Goal: Task Accomplishment & Management: Manage account settings

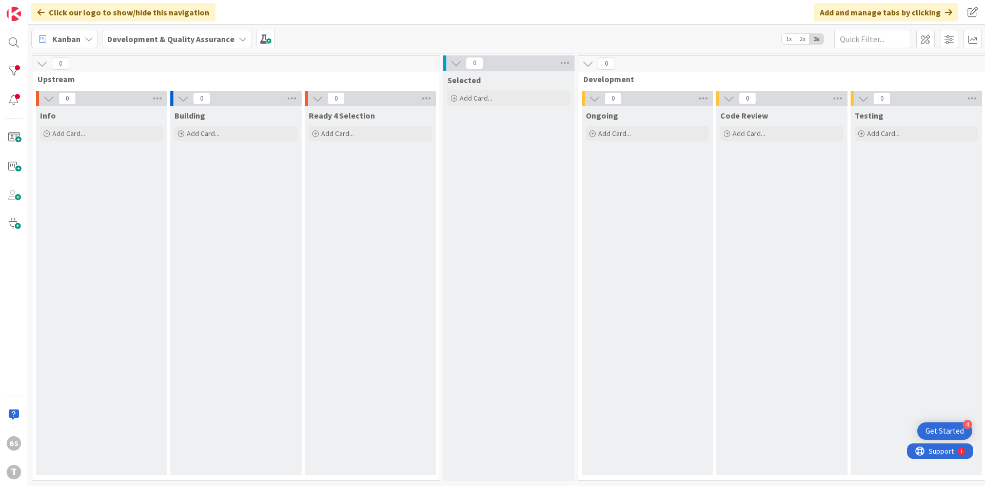
scroll to position [0, 193]
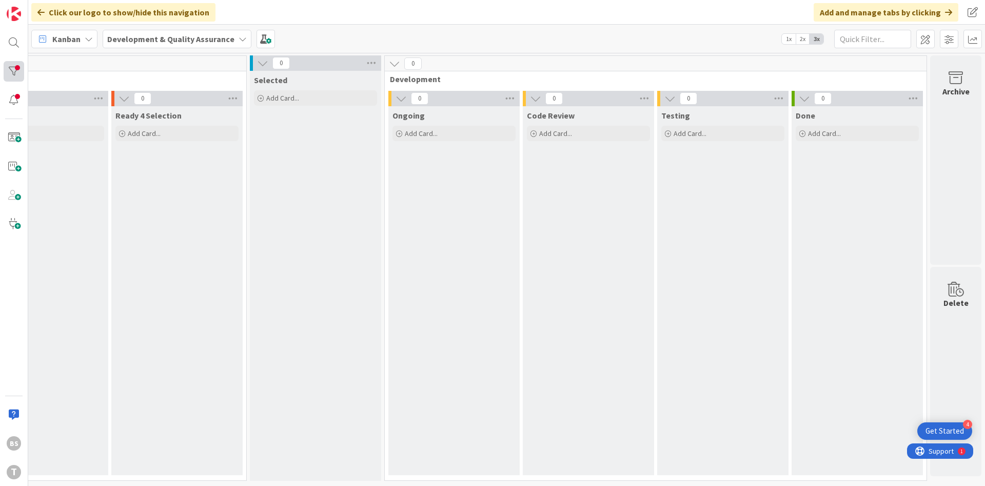
click at [19, 70] on div at bounding box center [14, 71] width 21 height 21
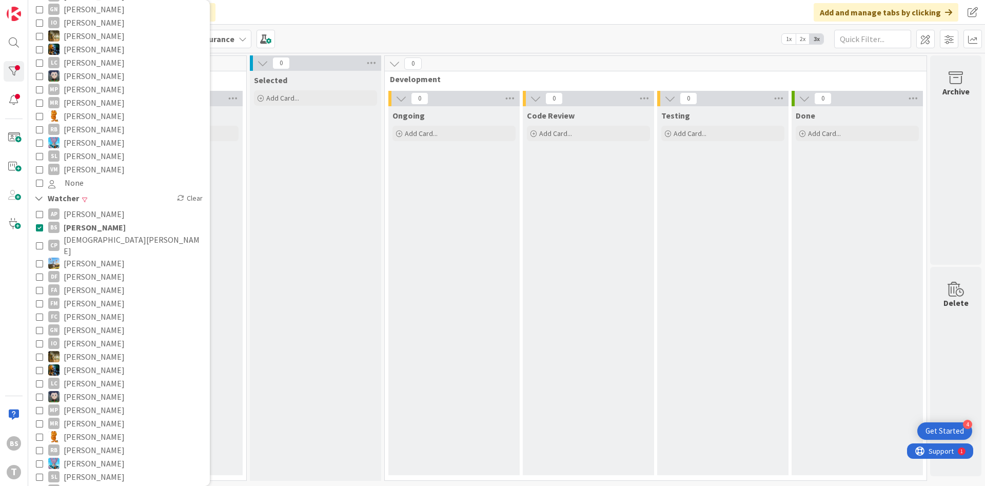
click at [76, 221] on span "[PERSON_NAME]" at bounding box center [95, 227] width 62 height 13
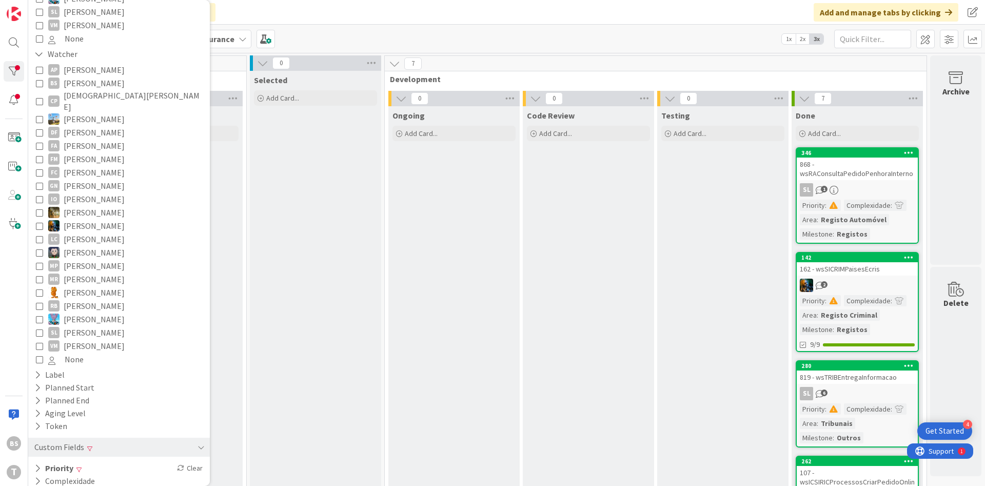
scroll to position [407, 0]
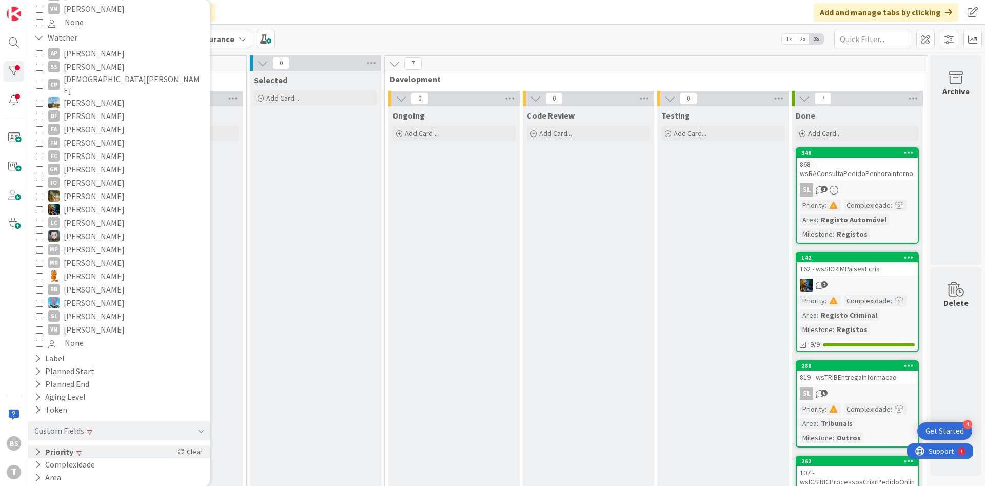
click at [92, 445] on div "Priority Clear" at bounding box center [119, 451] width 182 height 13
click at [81, 461] on span "Critical" at bounding box center [67, 467] width 38 height 13
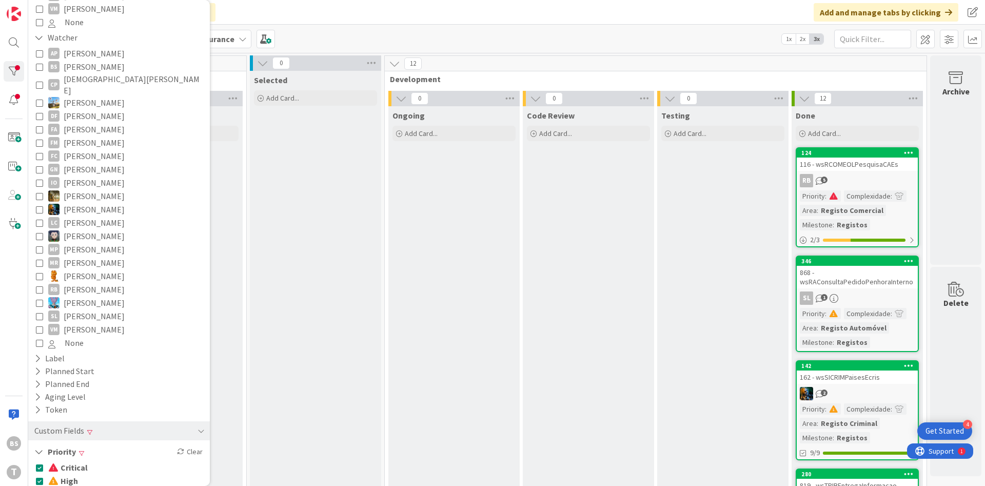
click at [76, 474] on span "High" at bounding box center [63, 480] width 30 height 13
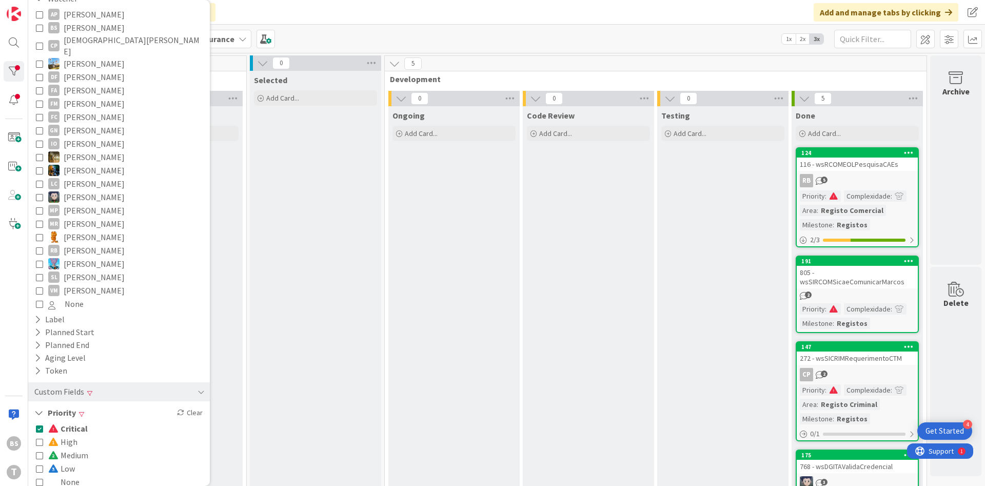
scroll to position [468, 0]
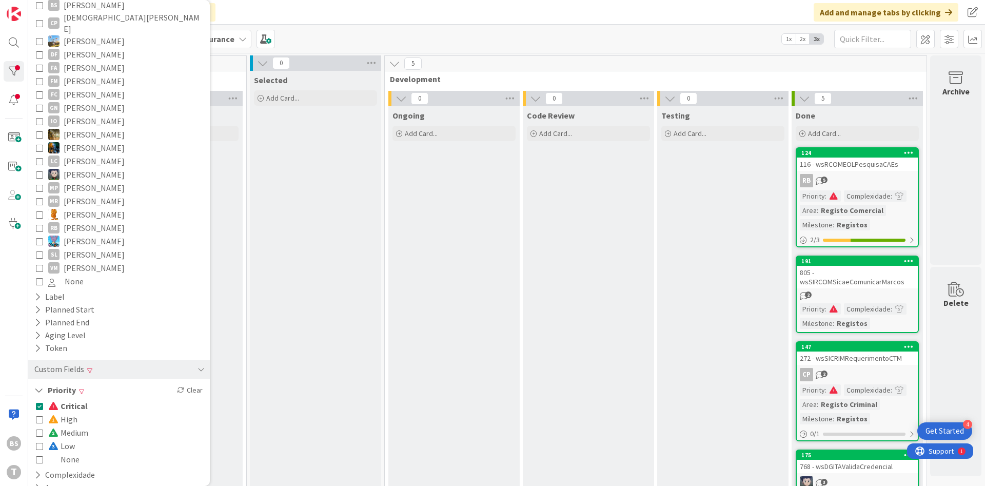
click at [65, 399] on span "Critical" at bounding box center [68, 405] width 40 height 13
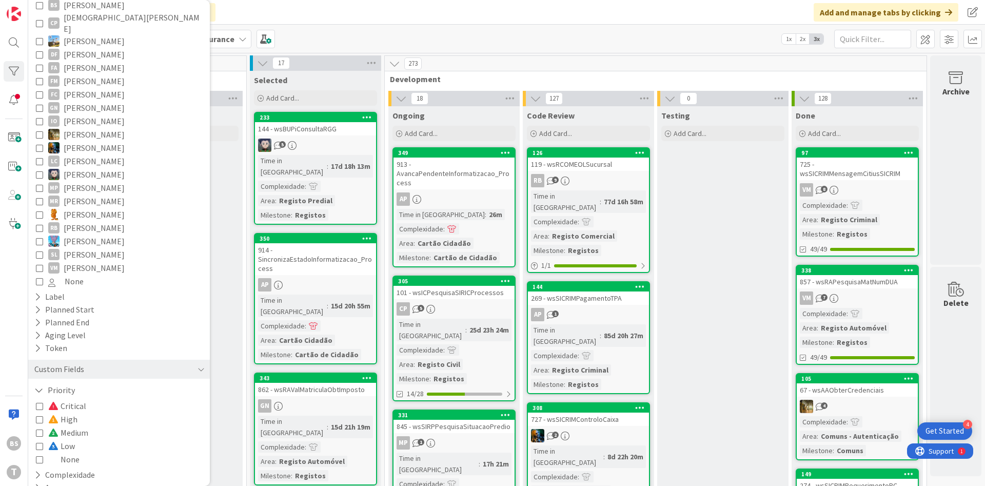
click at [60, 428] on span at bounding box center [54, 432] width 12 height 8
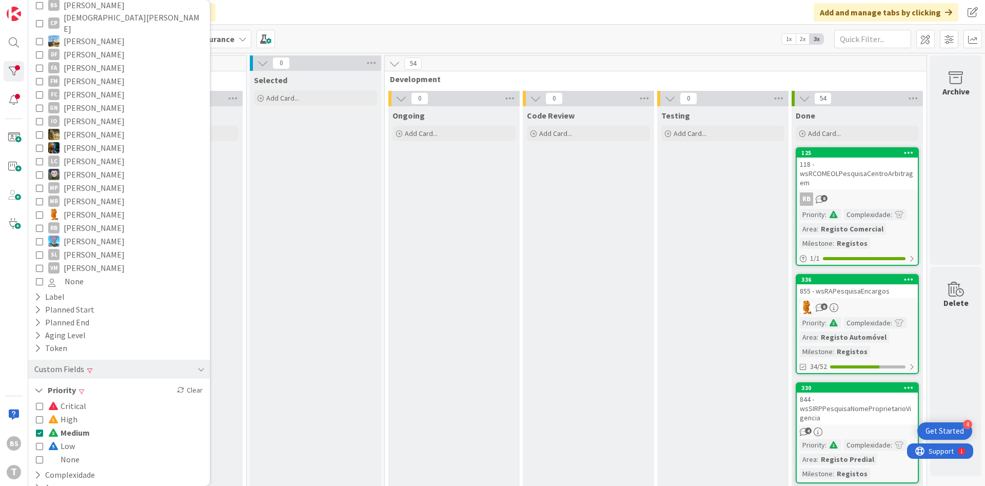
click at [67, 413] on span "High" at bounding box center [62, 419] width 29 height 13
click at [68, 426] on span "Medium" at bounding box center [69, 432] width 42 height 13
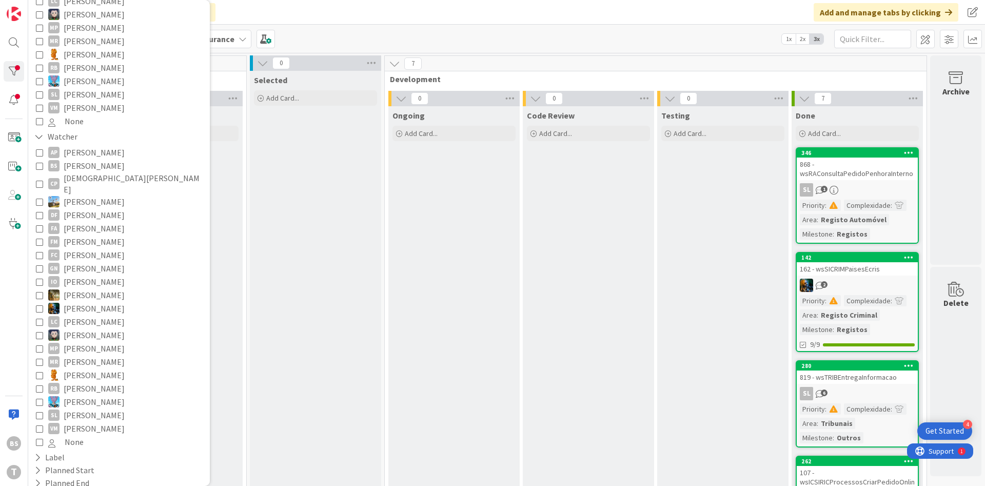
scroll to position [479, 0]
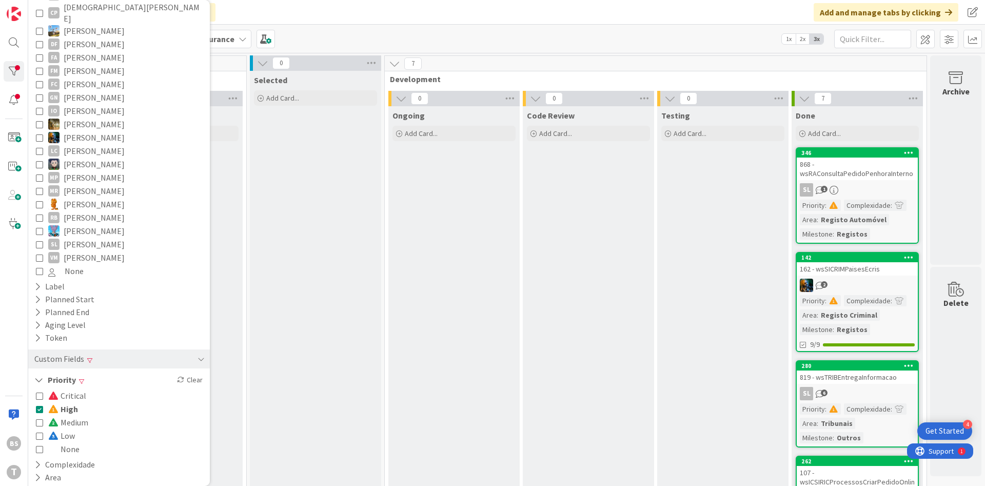
click at [429, 345] on div "Ongoing Add Card..." at bounding box center [453, 494] width 131 height 776
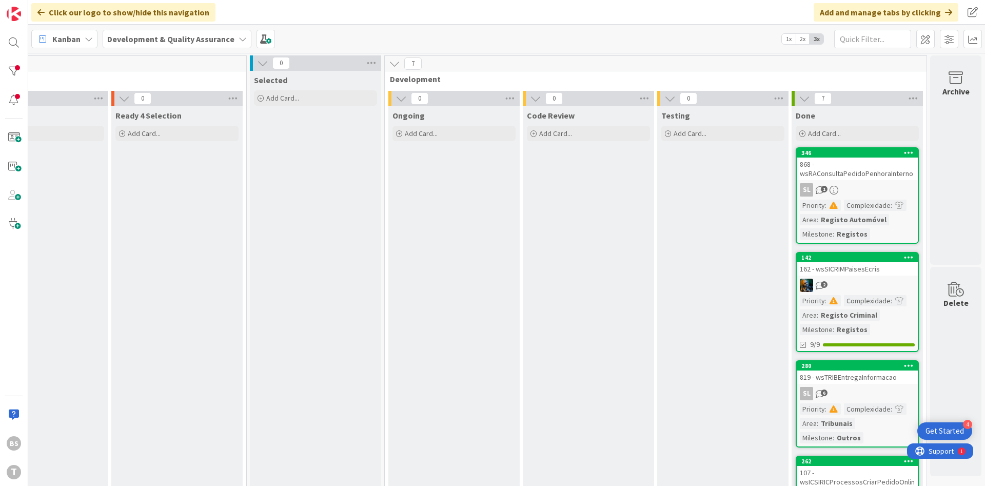
click at [887, 177] on div "868 - wsRAConsultaPedidoPenhoraInterno" at bounding box center [857, 169] width 121 height 23
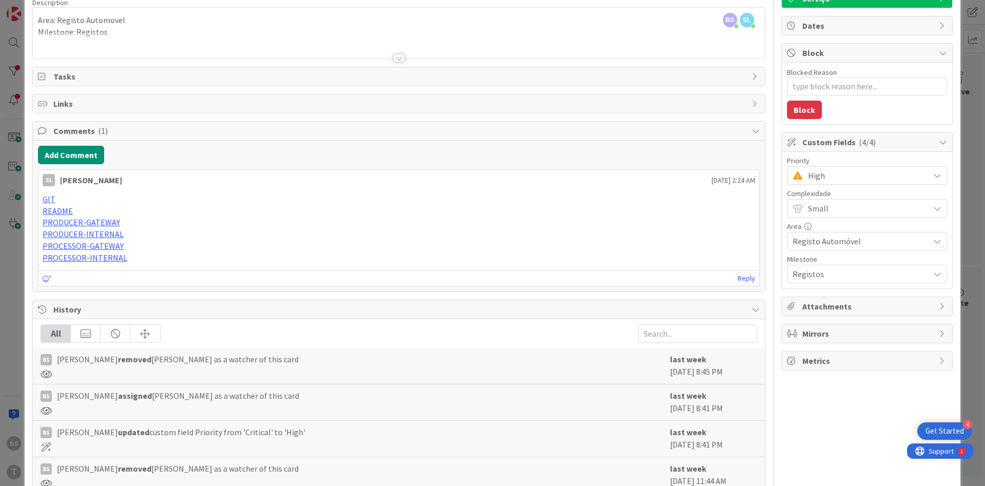
scroll to position [174, 0]
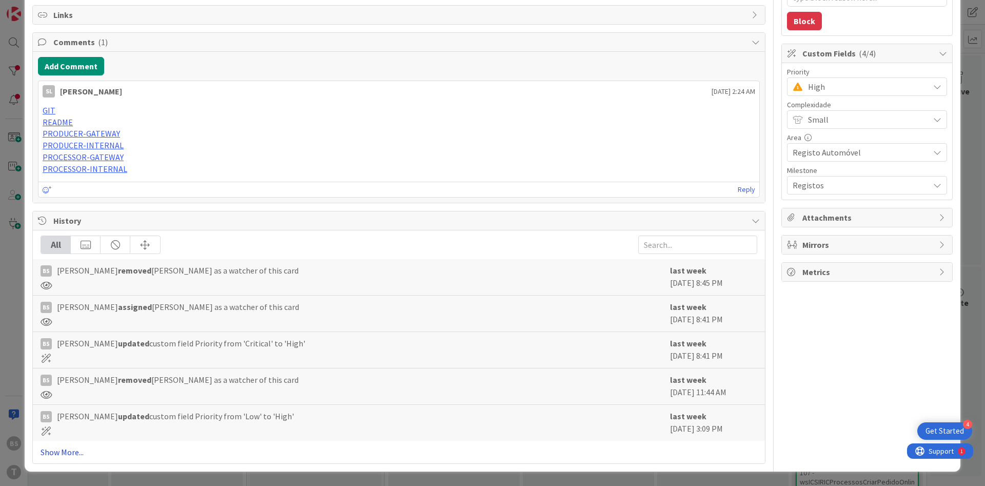
click at [56, 453] on link "Show More..." at bounding box center [399, 452] width 717 height 12
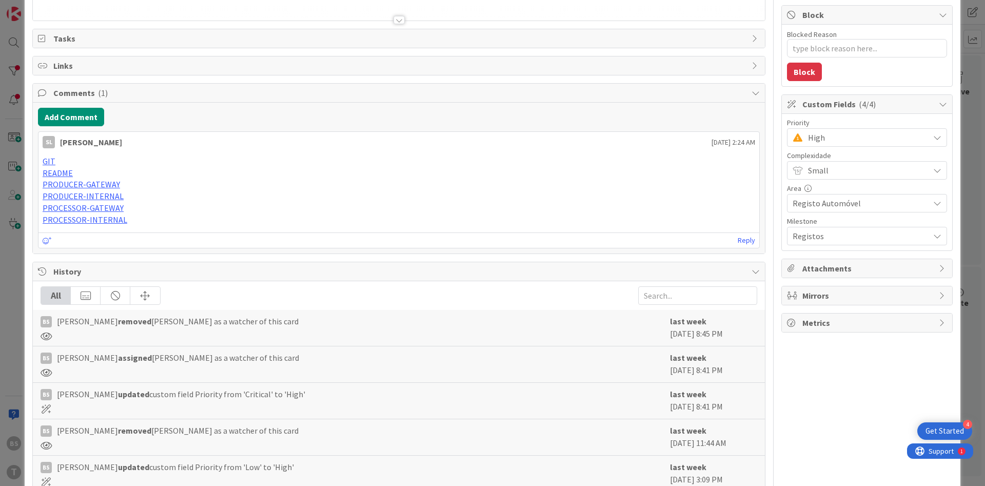
scroll to position [0, 0]
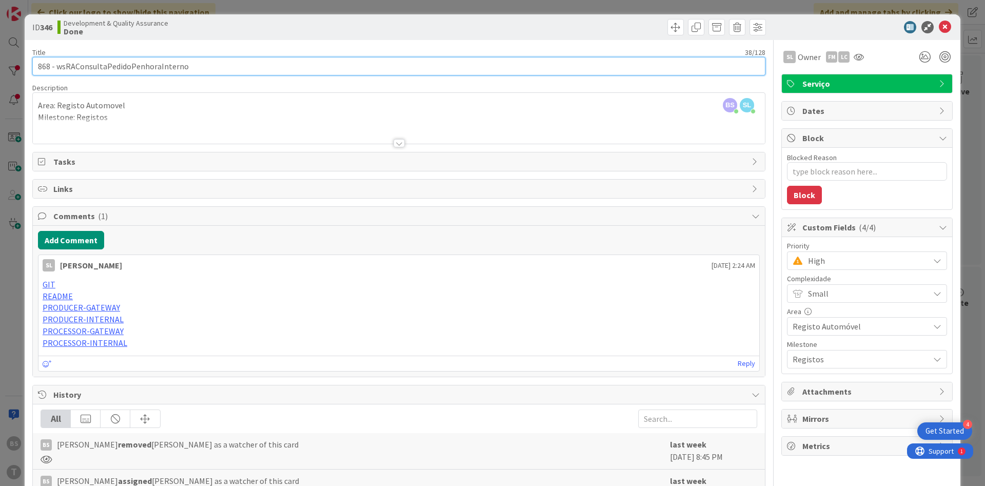
click at [151, 67] on input "868 - wsRAConsultaPedidoPenhoraInterno" at bounding box center [398, 66] width 733 height 18
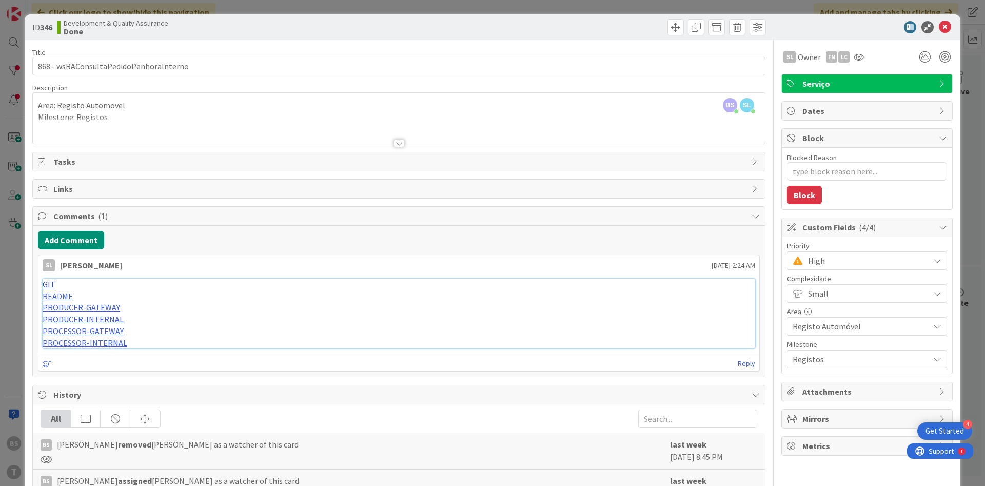
click at [49, 286] on link "GIT" at bounding box center [49, 284] width 13 height 10
click at [829, 262] on span "High" at bounding box center [866, 260] width 116 height 14
click at [834, 303] on span "Critical" at bounding box center [881, 303] width 119 height 15
click at [942, 22] on icon at bounding box center [945, 27] width 12 height 12
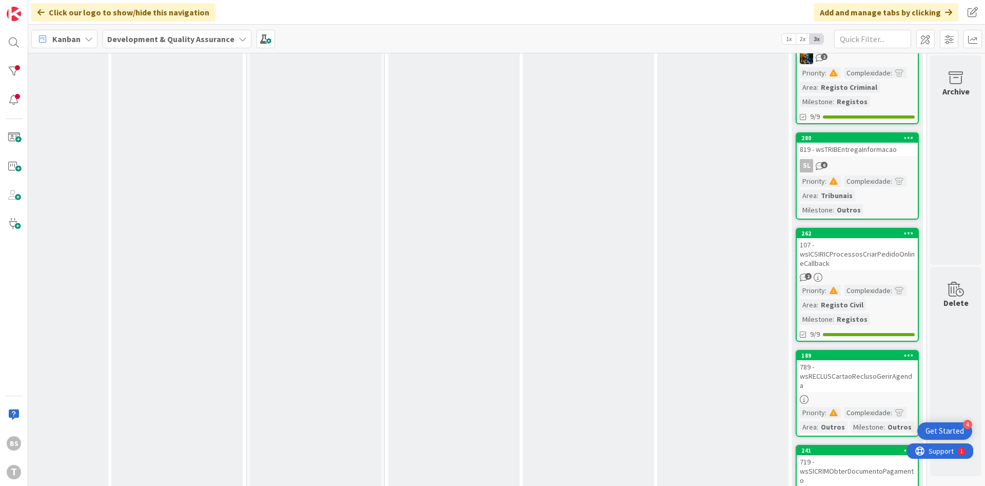
scroll to position [293, 193]
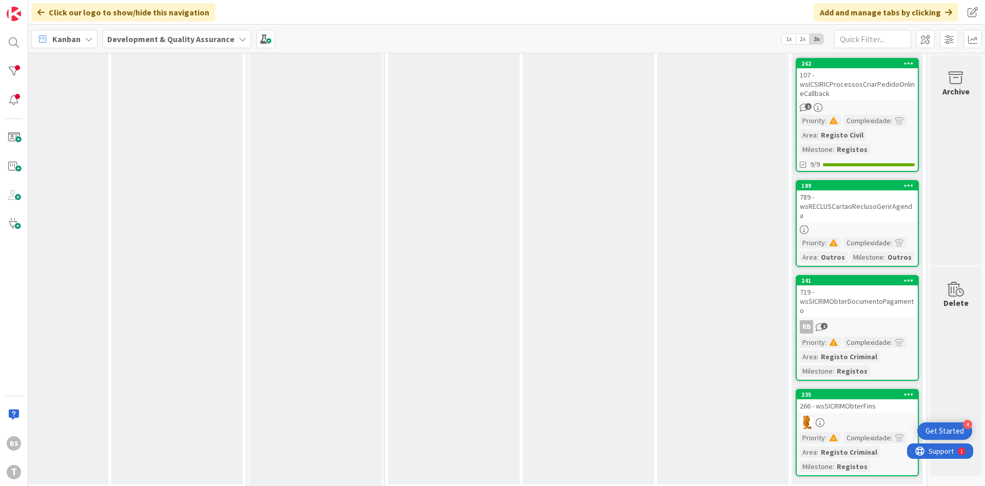
click at [869, 192] on div "789 - wsRECLUSCartaoReclusoGerirAgenda" at bounding box center [857, 206] width 121 height 32
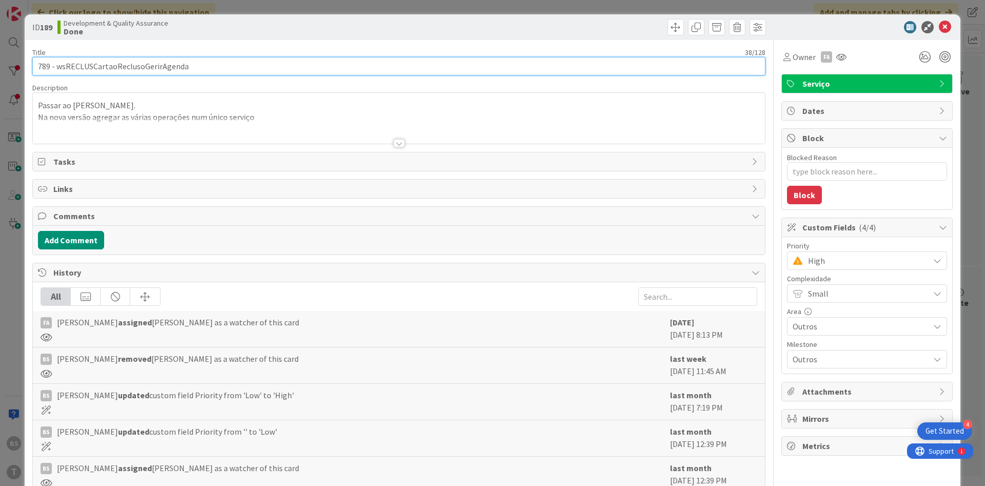
click at [157, 69] on input "789 - wsRECLUSCartaoReclusoGerirAgenda" at bounding box center [398, 66] width 733 height 18
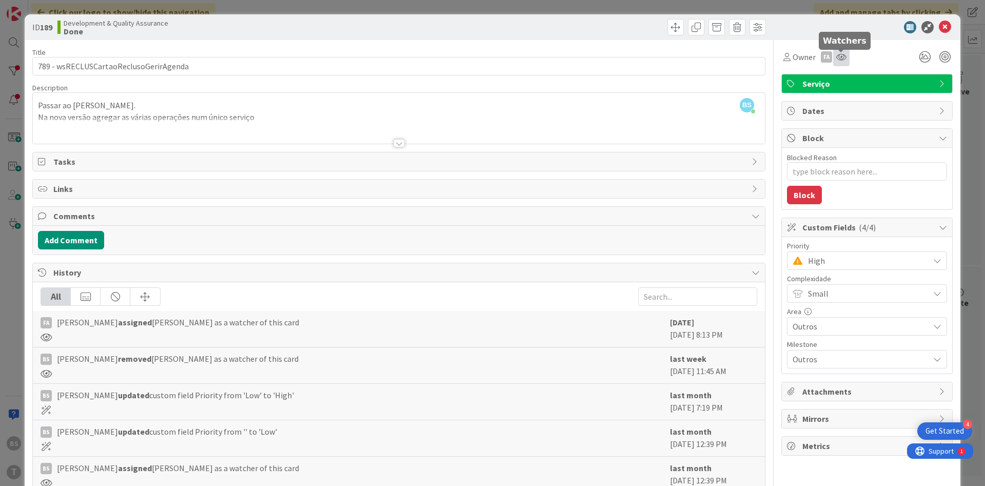
click at [846, 59] on icon at bounding box center [841, 57] width 10 height 8
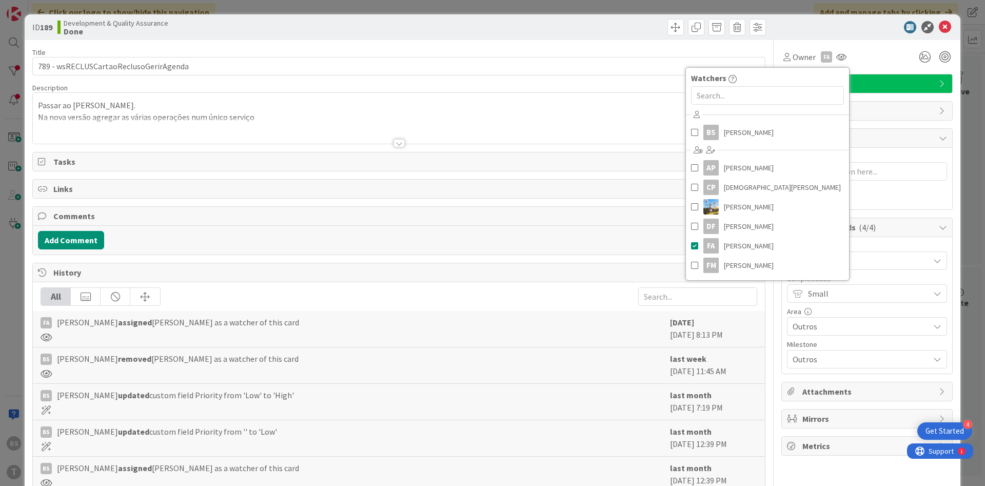
click at [253, 340] on div at bounding box center [353, 336] width 624 height 9
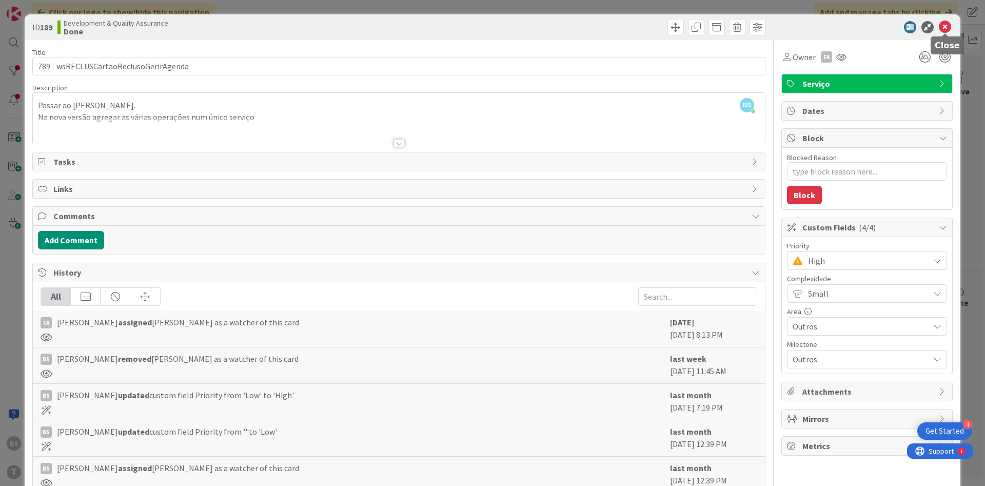
click at [946, 29] on icon at bounding box center [945, 27] width 12 height 12
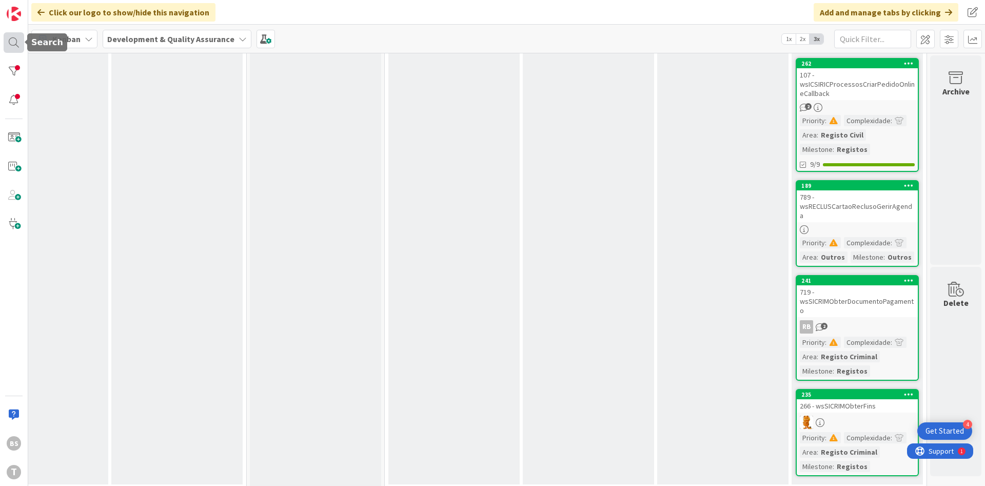
click at [13, 49] on div at bounding box center [14, 42] width 21 height 21
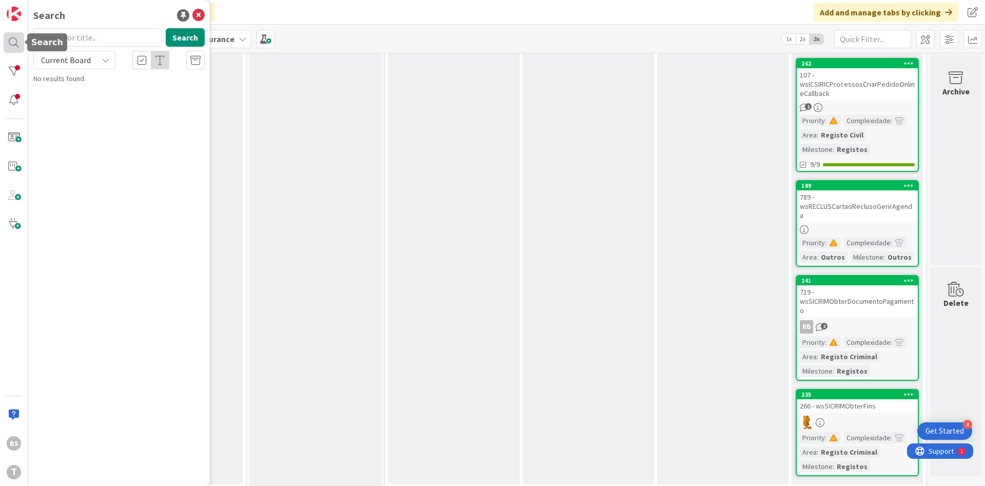
click at [13, 49] on div at bounding box center [14, 42] width 21 height 21
click at [14, 80] on div at bounding box center [14, 71] width 21 height 21
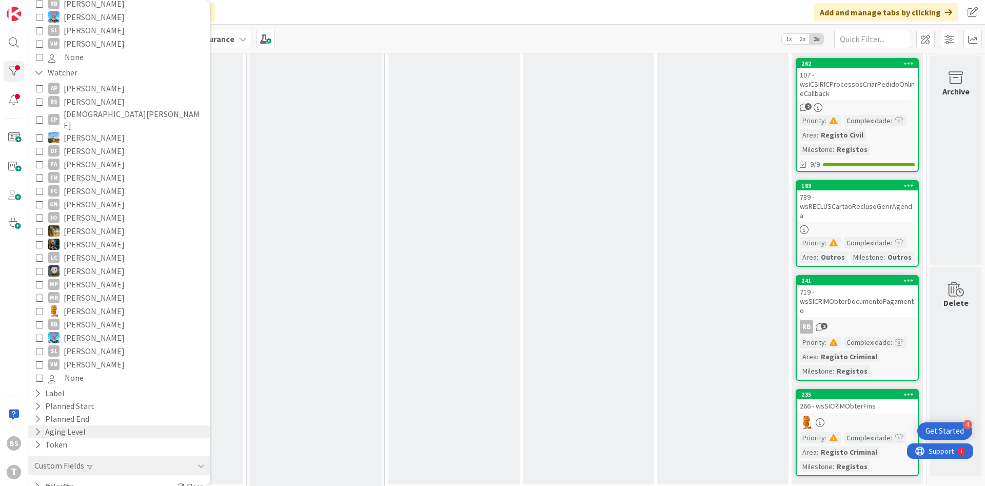
scroll to position [407, 0]
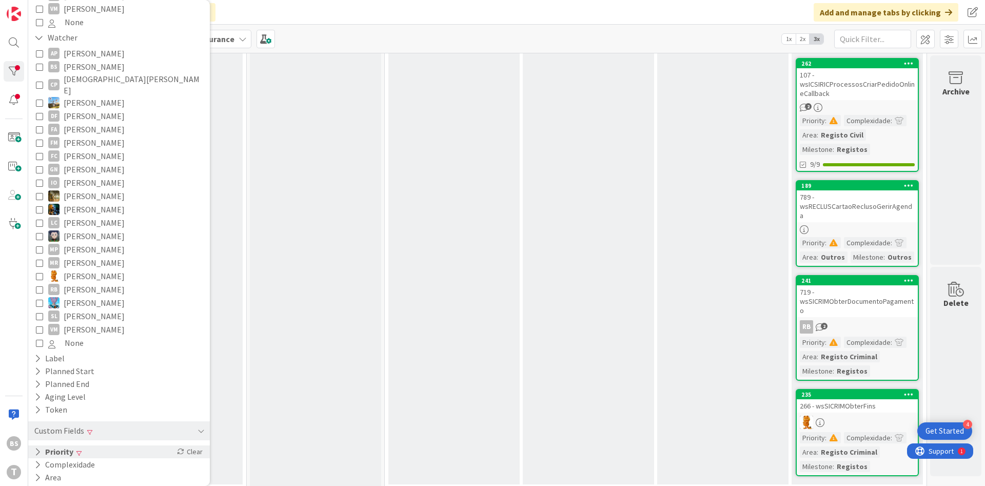
click at [90, 445] on div "Priority Clear" at bounding box center [119, 451] width 182 height 13
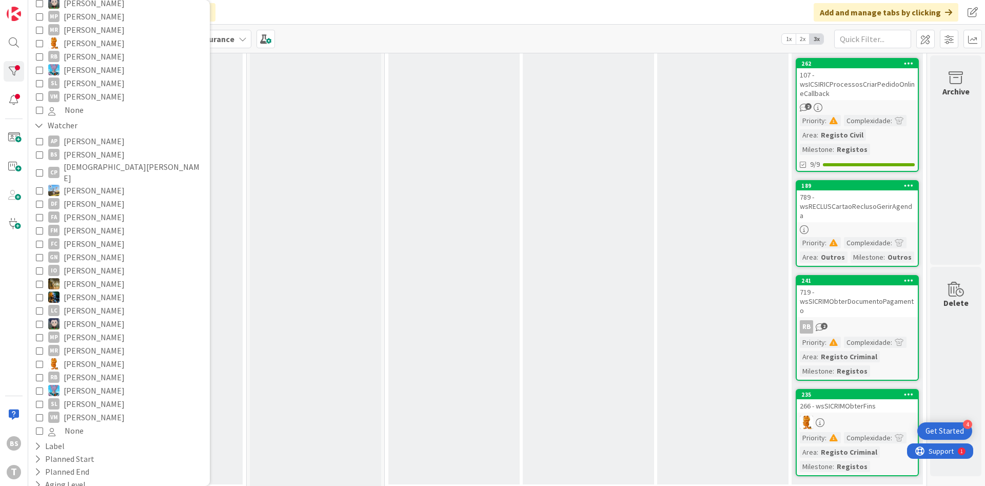
scroll to position [48, 0]
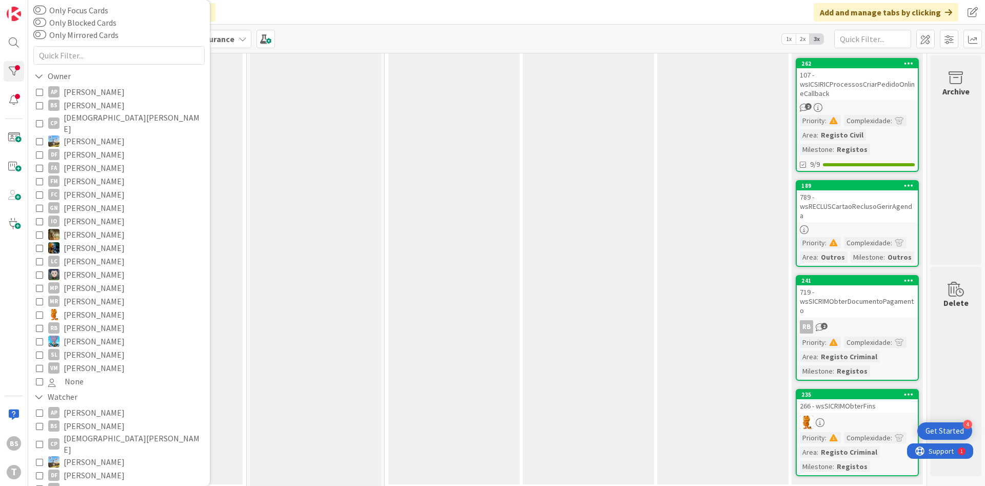
click at [41, 378] on icon at bounding box center [39, 381] width 7 height 7
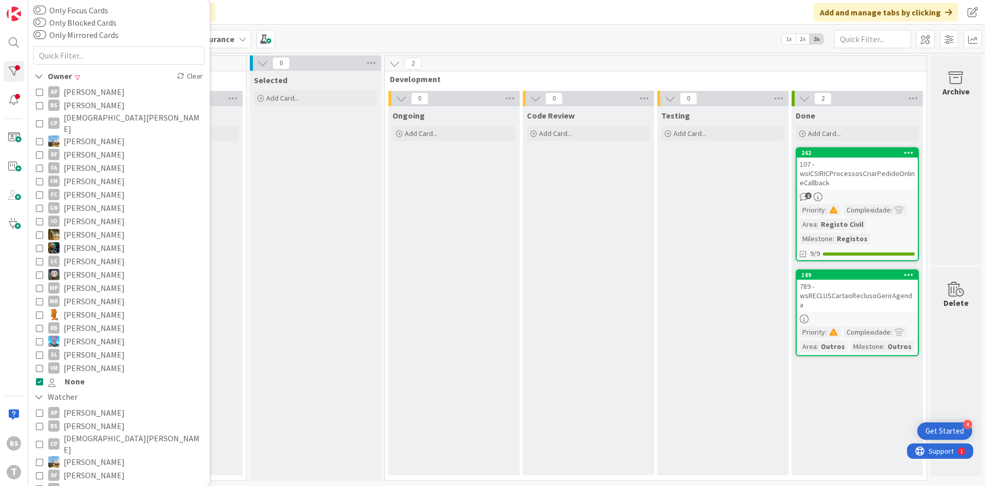
click at [604, 264] on div "Code Review Add Card..." at bounding box center [588, 290] width 131 height 369
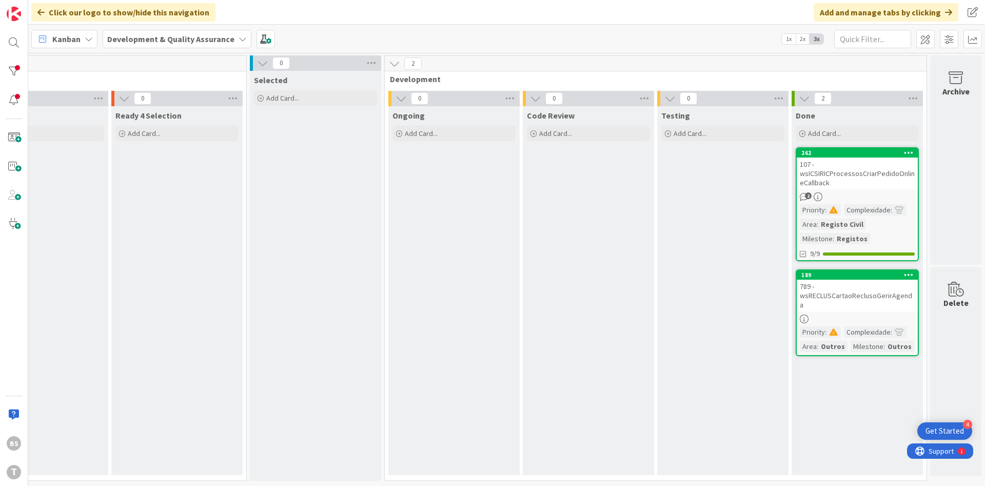
click at [846, 302] on div "789 - wsRECLUSCartaoReclusoGerirAgenda" at bounding box center [857, 296] width 121 height 32
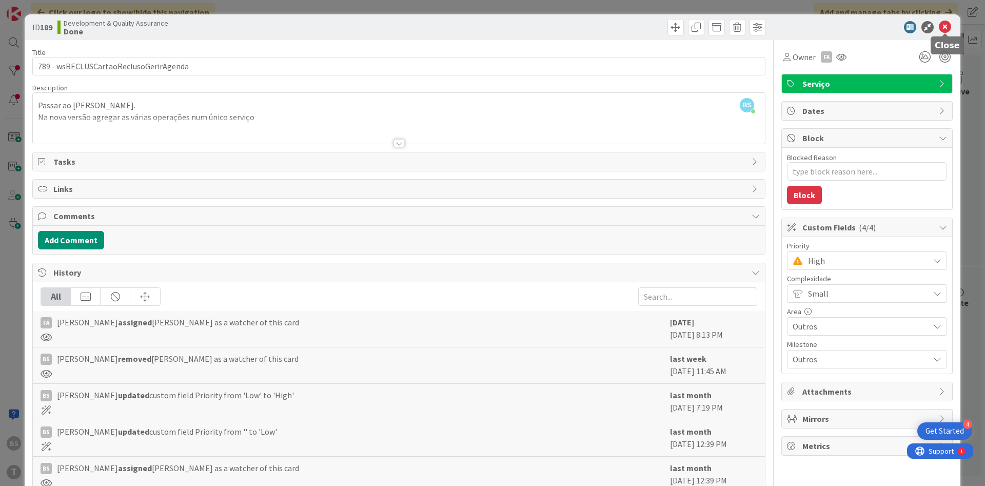
click at [945, 25] on icon at bounding box center [945, 27] width 12 height 12
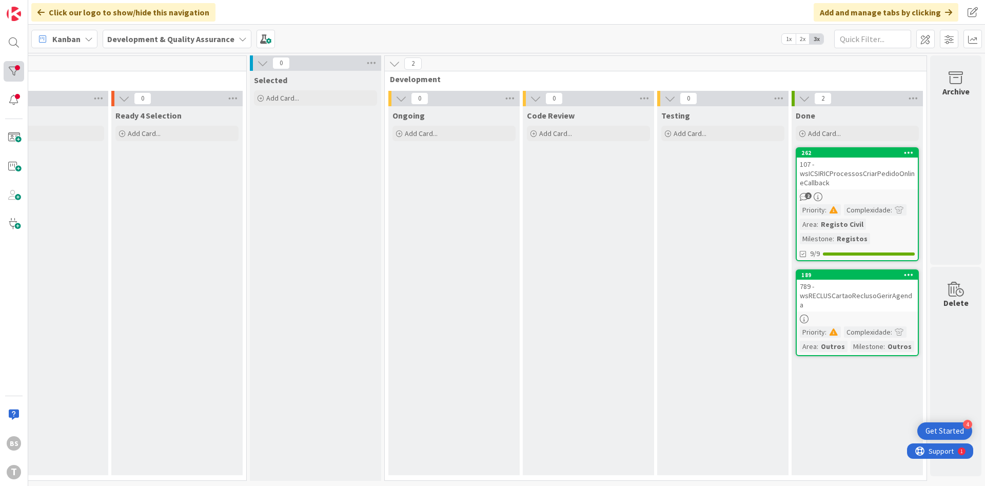
click at [17, 68] on div at bounding box center [14, 71] width 21 height 21
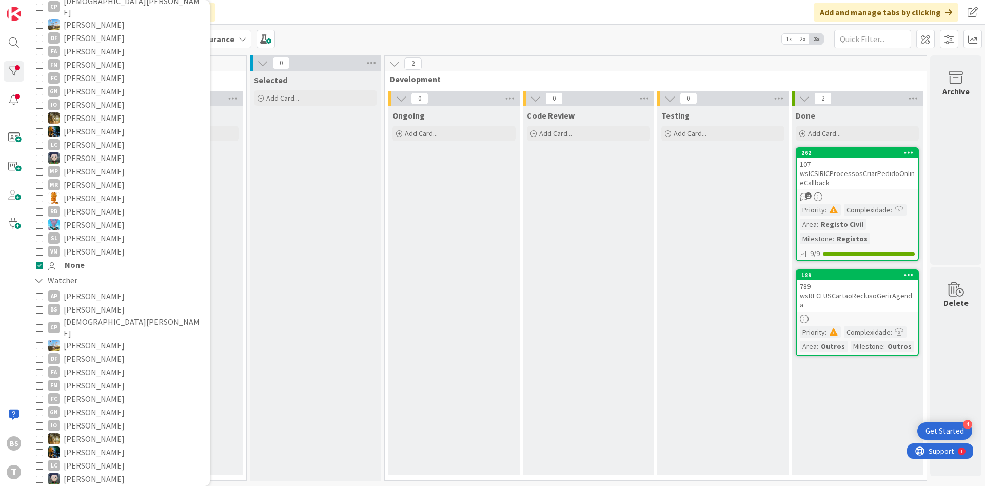
scroll to position [246, 0]
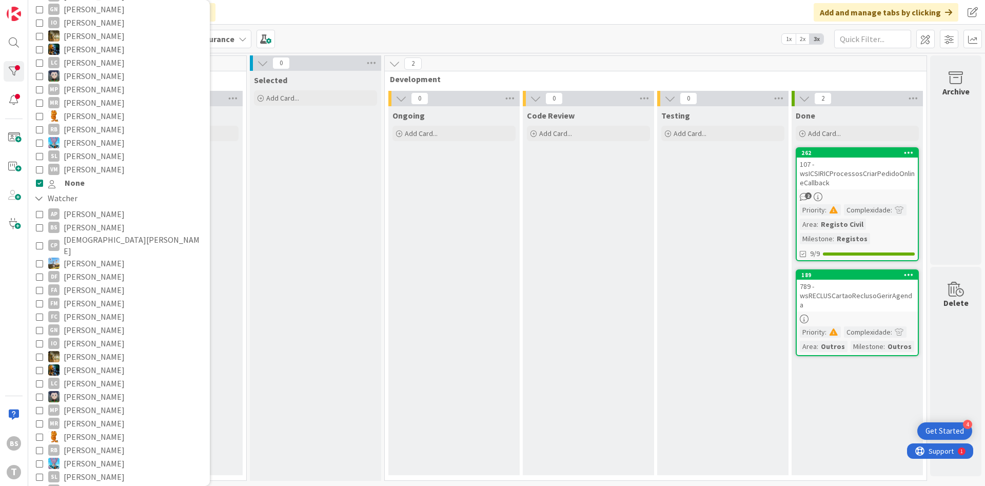
click at [38, 179] on icon at bounding box center [39, 182] width 7 height 7
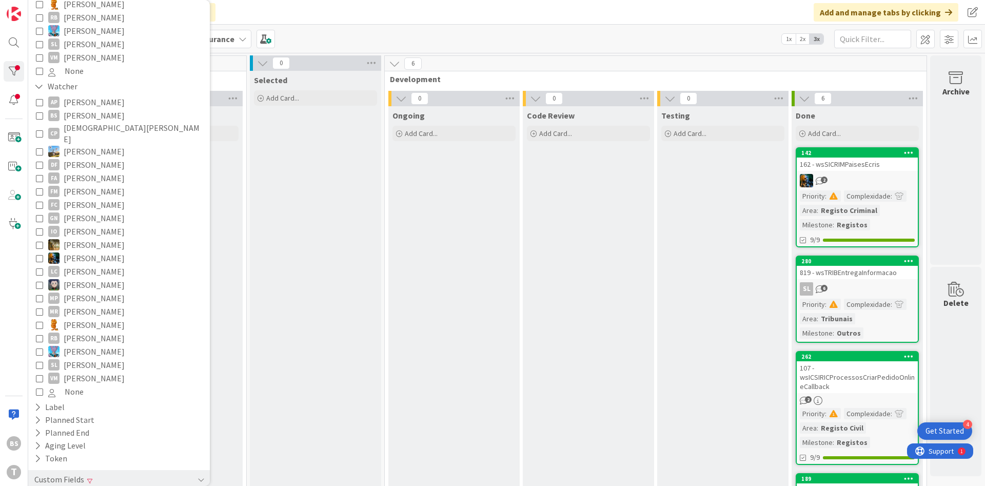
scroll to position [407, 0]
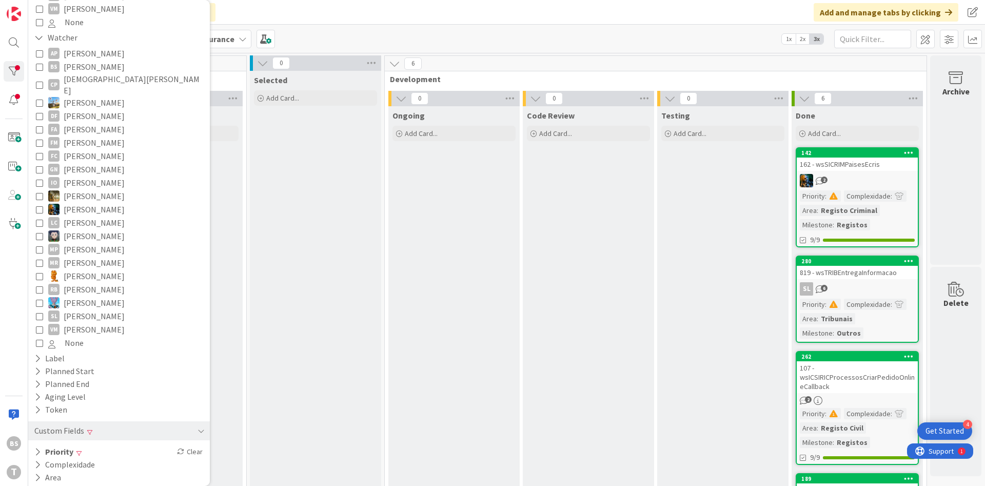
click at [44, 336] on button "None" at bounding box center [119, 342] width 166 height 13
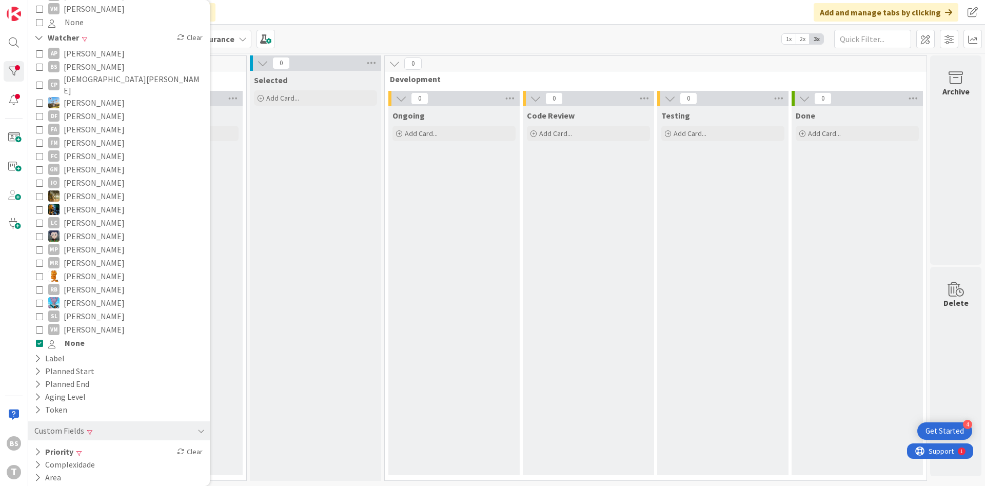
click at [37, 339] on icon at bounding box center [39, 342] width 7 height 7
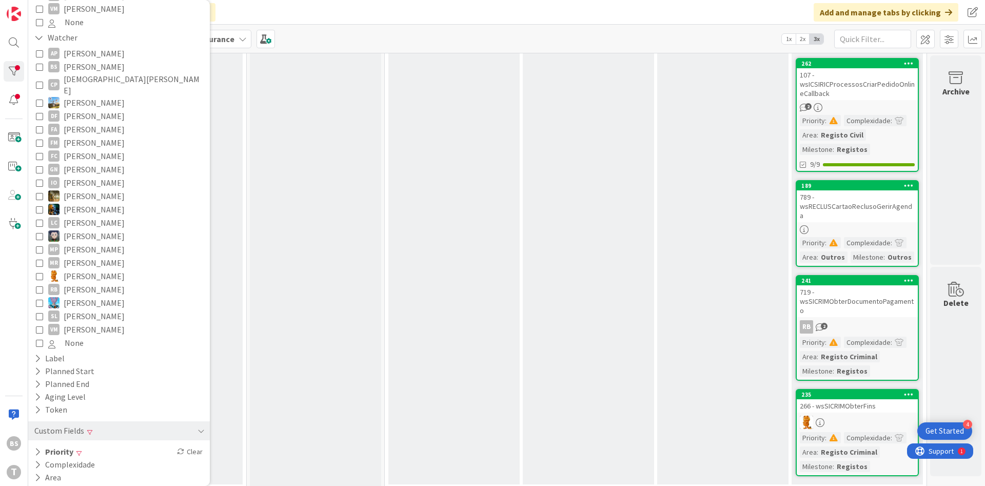
scroll to position [0, 193]
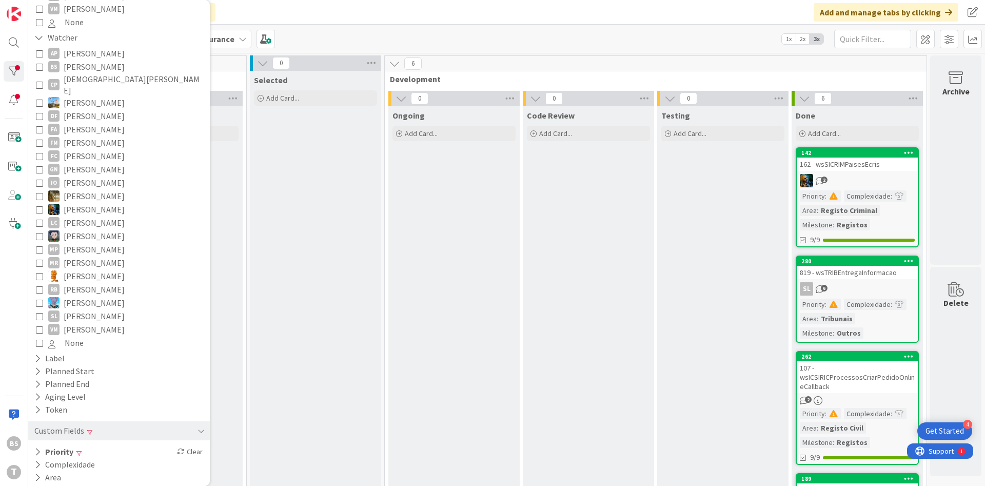
click at [709, 321] on div "Testing Add Card..." at bounding box center [722, 441] width 131 height 671
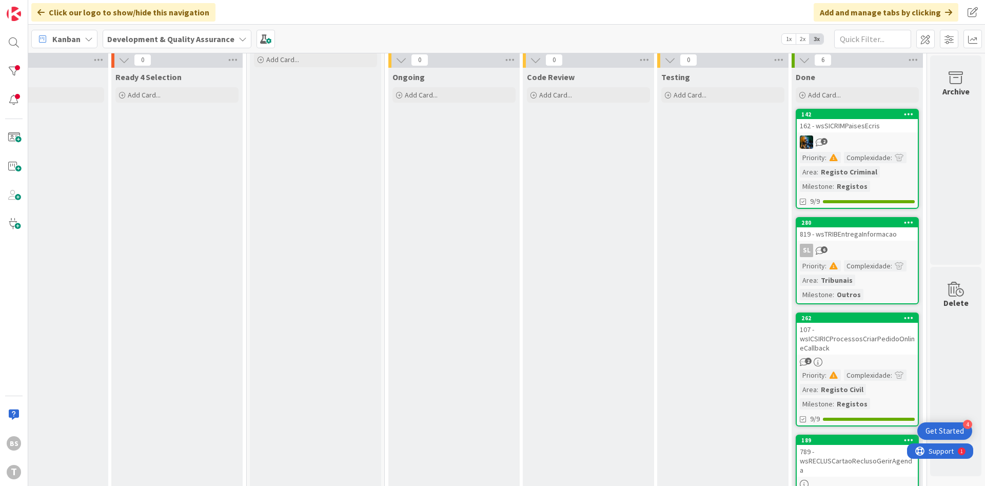
scroll to position [62, 193]
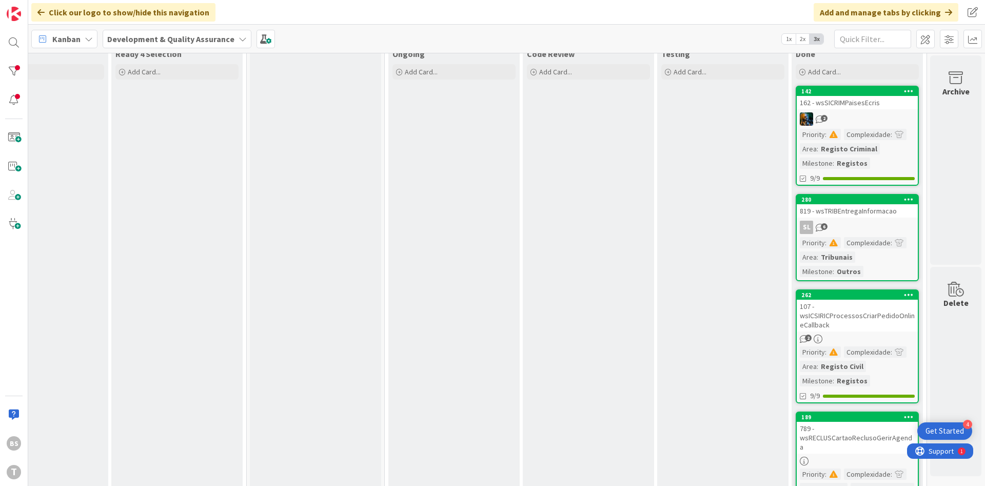
click at [841, 223] on div "SL 6" at bounding box center [857, 227] width 121 height 13
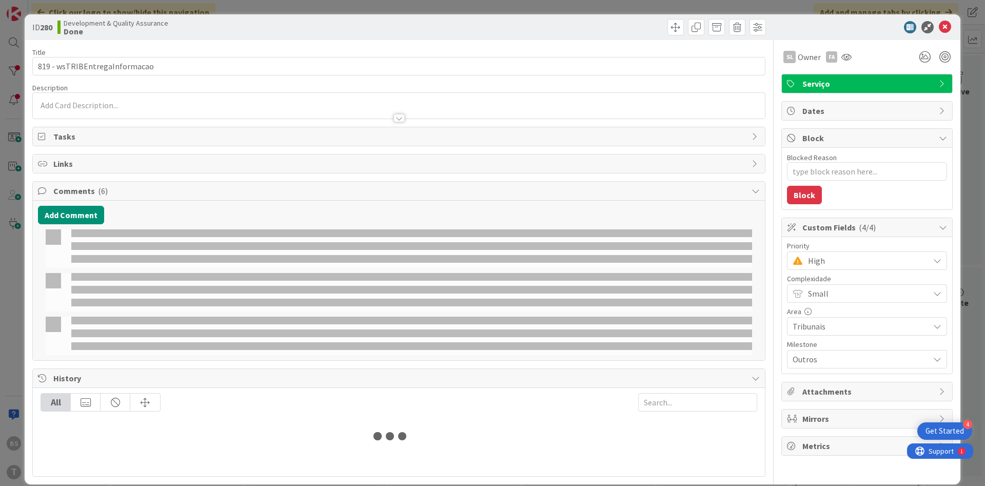
type textarea "x"
select select "java"
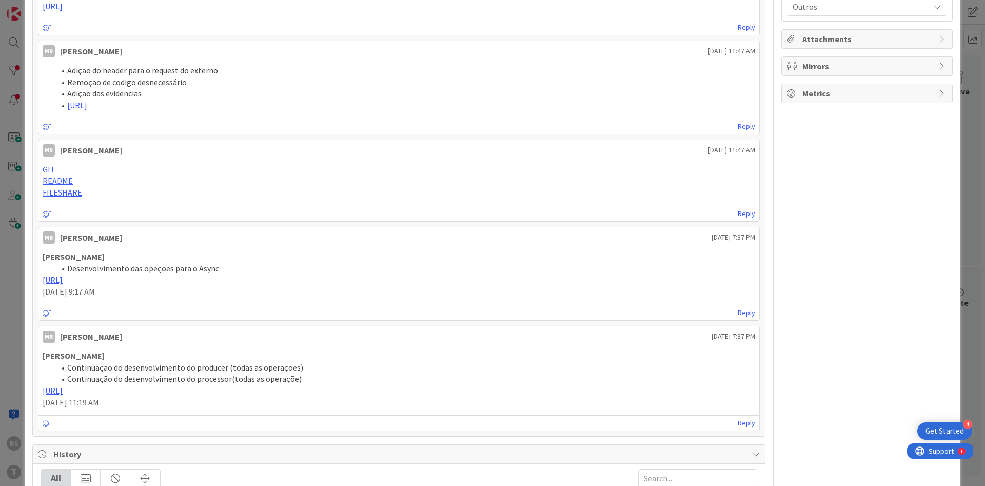
scroll to position [637, 0]
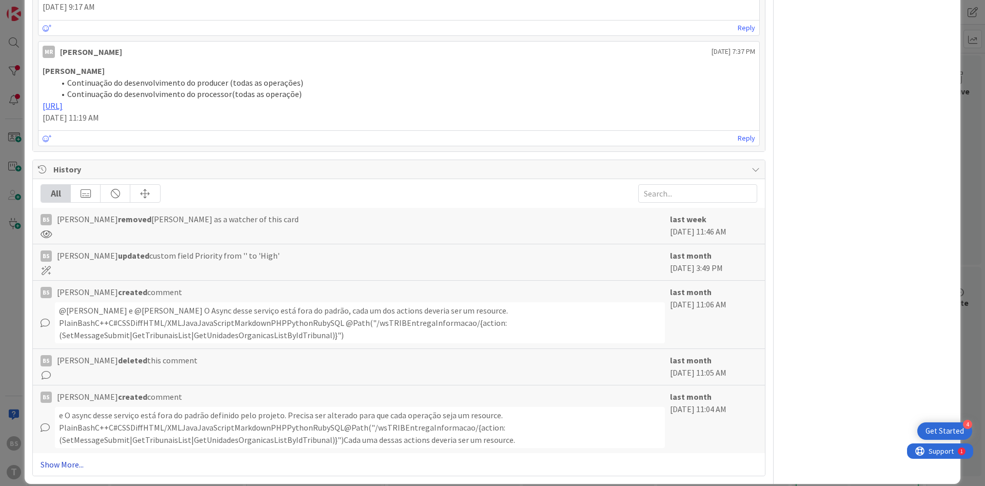
click at [73, 458] on link "Show More..." at bounding box center [399, 464] width 717 height 12
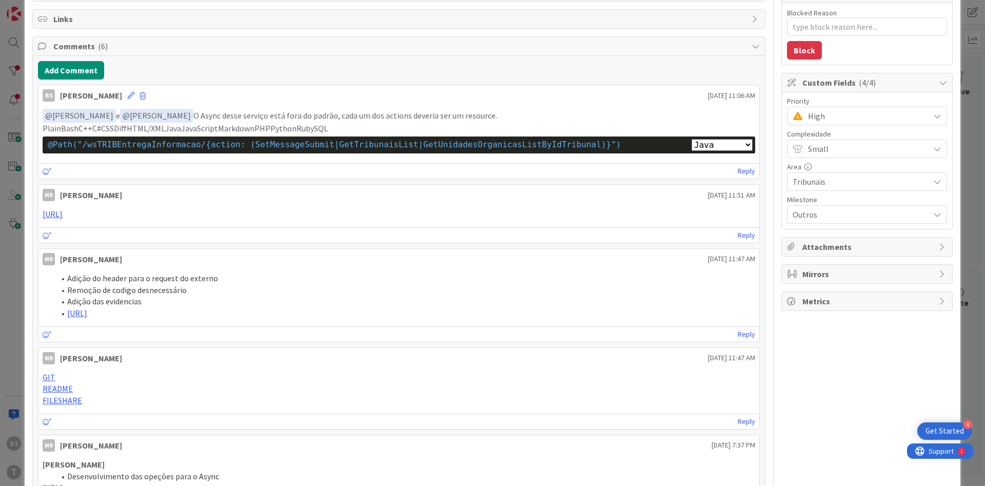
scroll to position [0, 0]
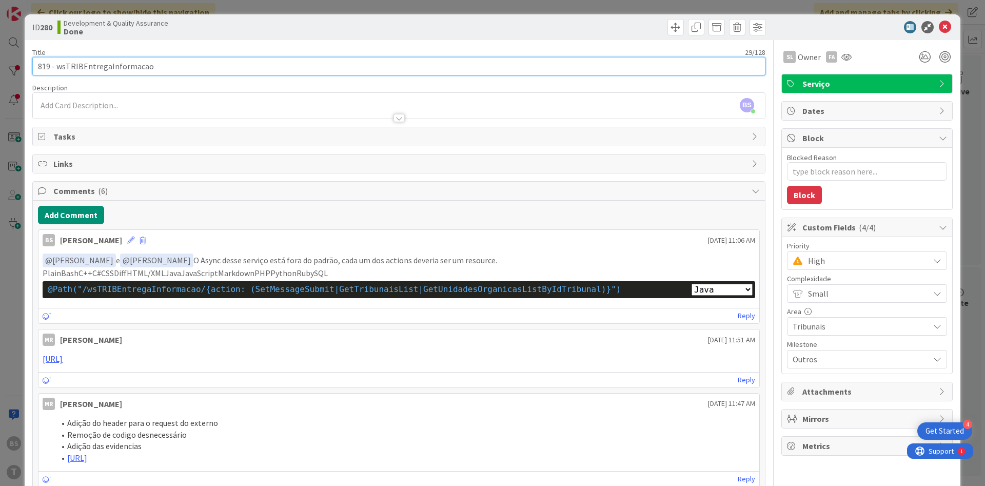
click at [128, 70] on input "819 - wsTRIBEntregaInformacao" at bounding box center [398, 66] width 733 height 18
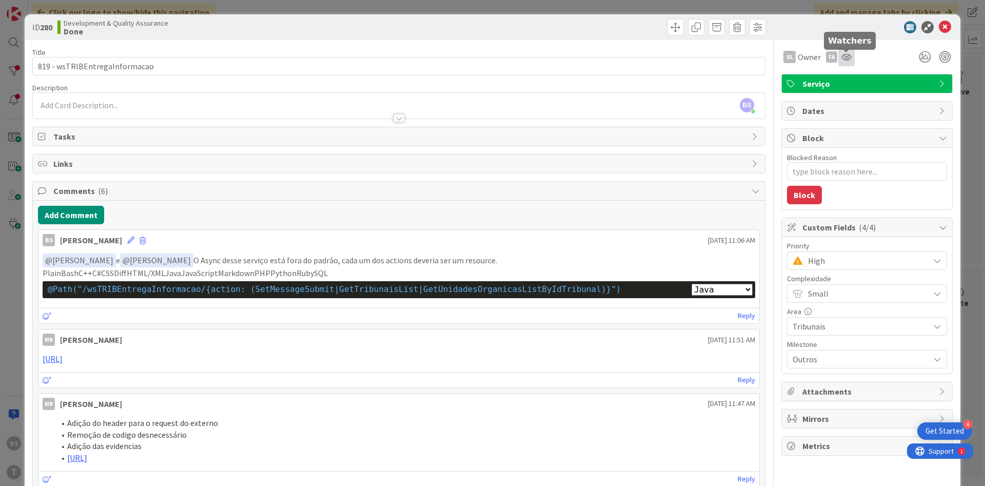
click at [850, 59] on icon at bounding box center [846, 57] width 10 height 8
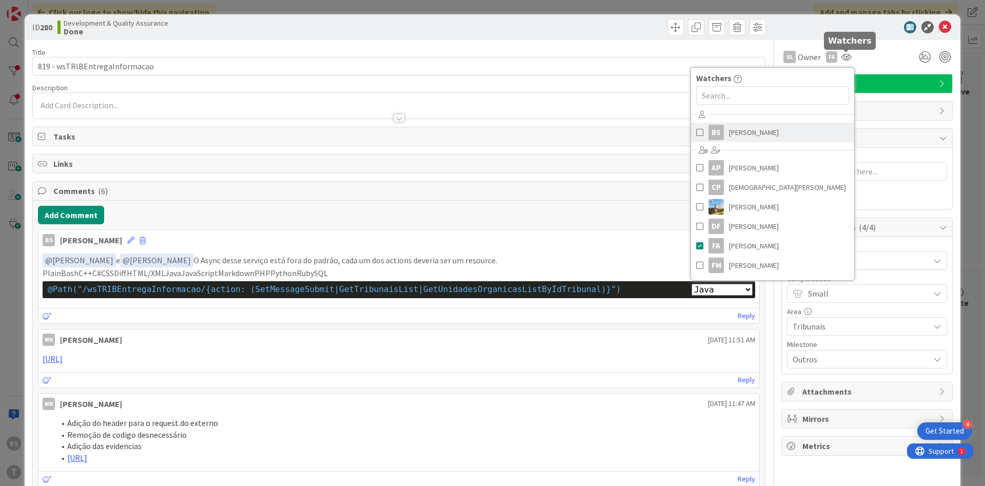
click at [760, 132] on span "[PERSON_NAME]" at bounding box center [754, 132] width 50 height 15
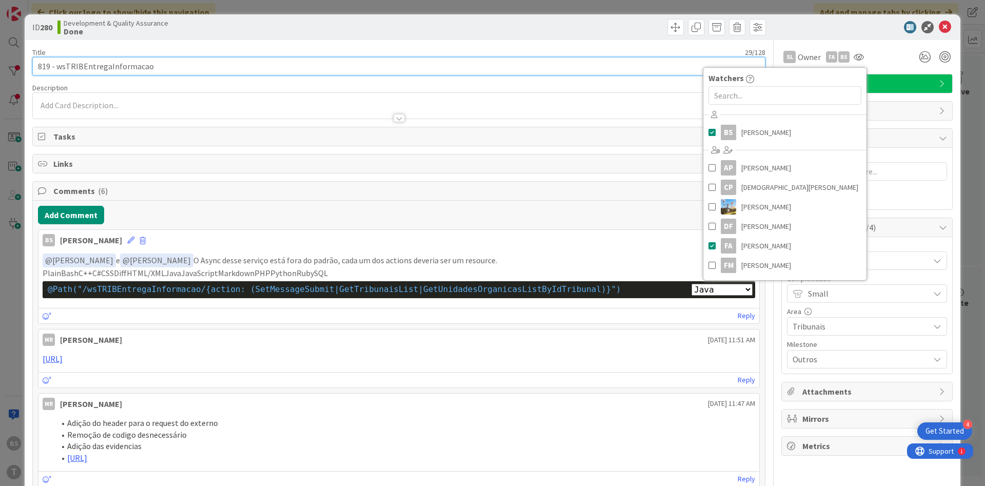
click at [122, 68] on input "819 - wsTRIBEntregaInformacao" at bounding box center [398, 66] width 733 height 18
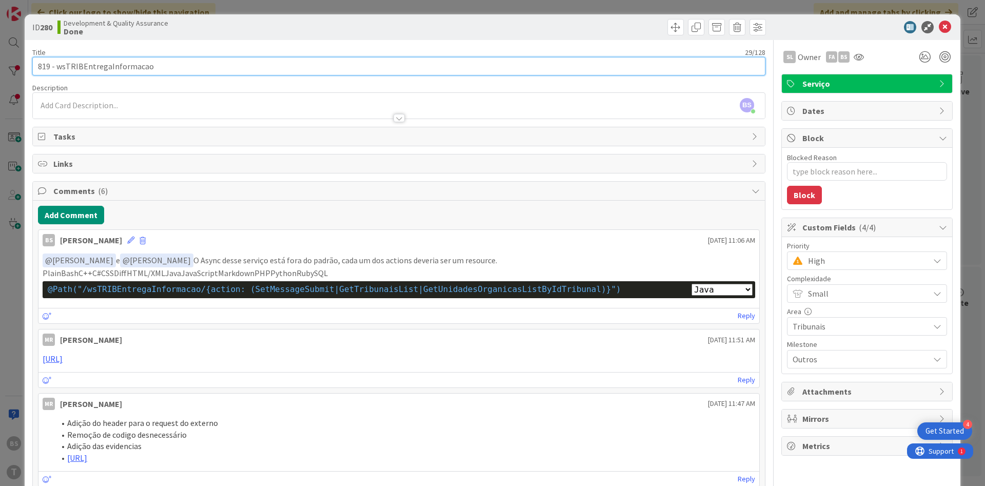
click at [104, 68] on input "819 - wsTRIBEntregaInformacao" at bounding box center [398, 66] width 733 height 18
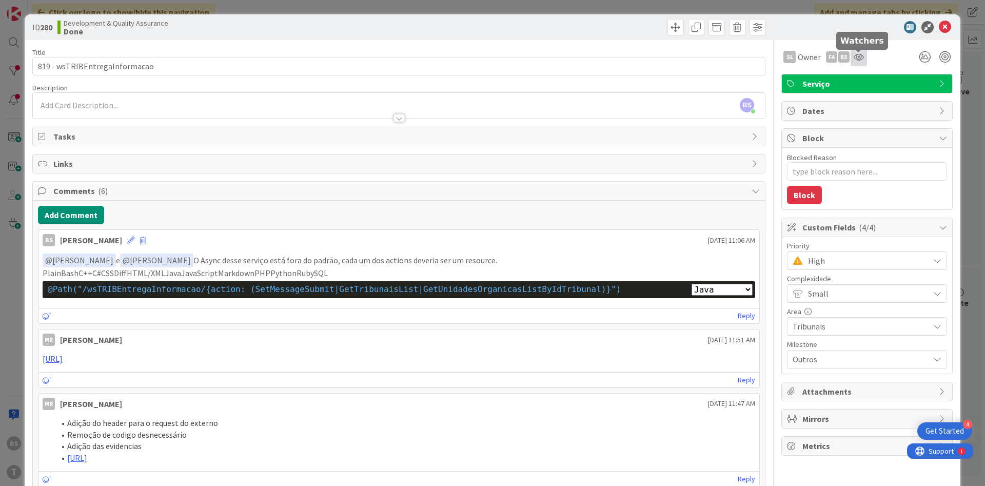
click at [857, 58] on icon at bounding box center [859, 57] width 10 height 8
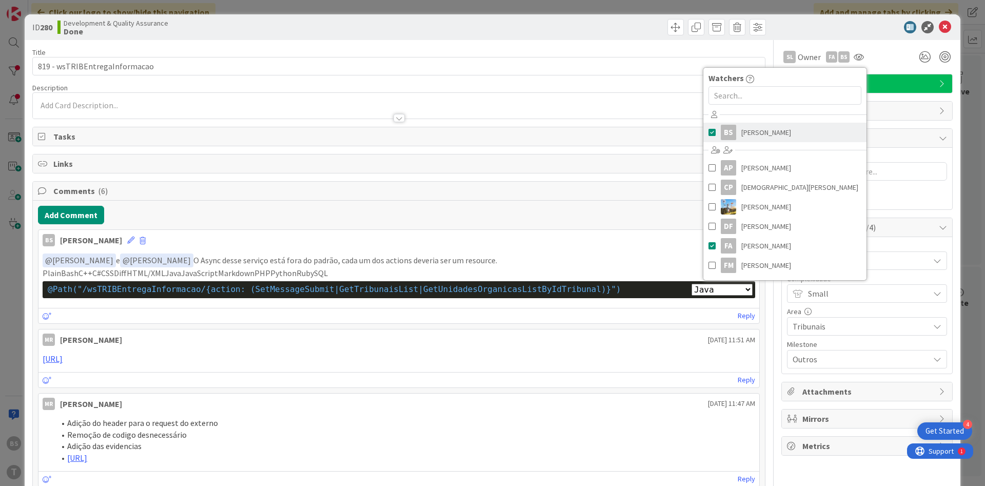
click at [763, 134] on span "[PERSON_NAME]" at bounding box center [766, 132] width 50 height 15
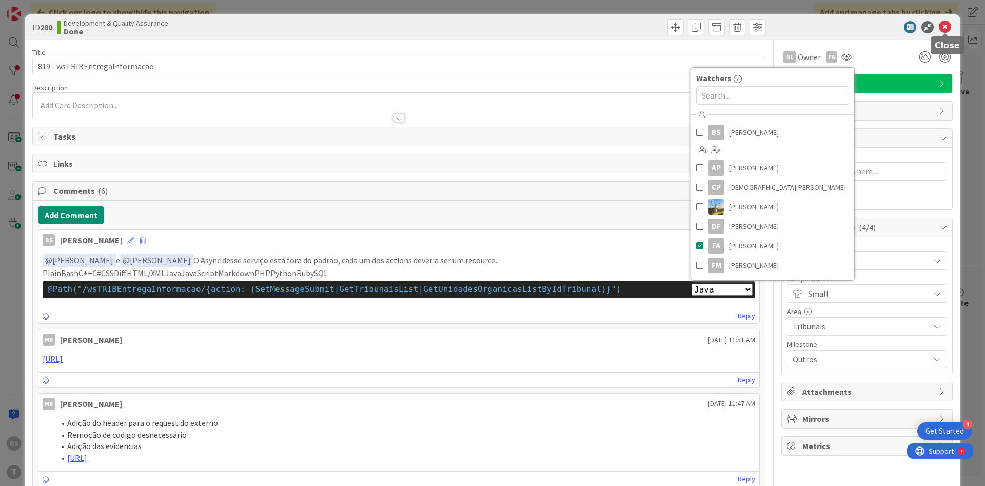
click at [949, 27] on icon at bounding box center [945, 27] width 12 height 12
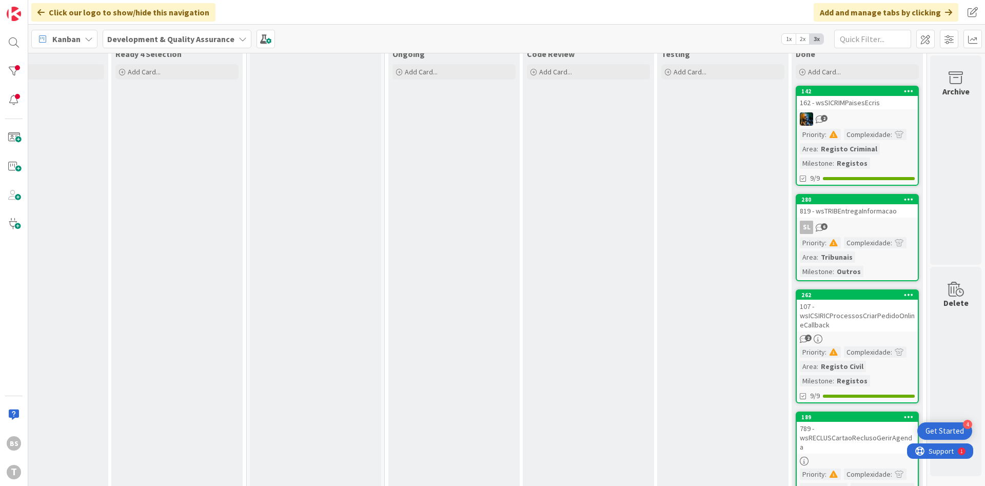
click at [871, 219] on link "280 819 - wsTRIBEntregaInformacao SL 6 Priority : Complexidade : Area : Tribuna…" at bounding box center [857, 237] width 123 height 87
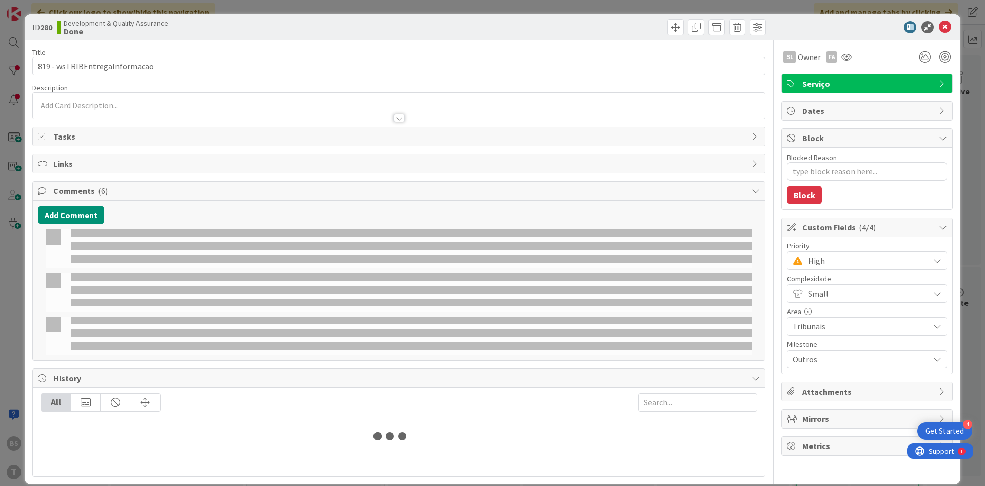
type textarea "x"
select select "java"
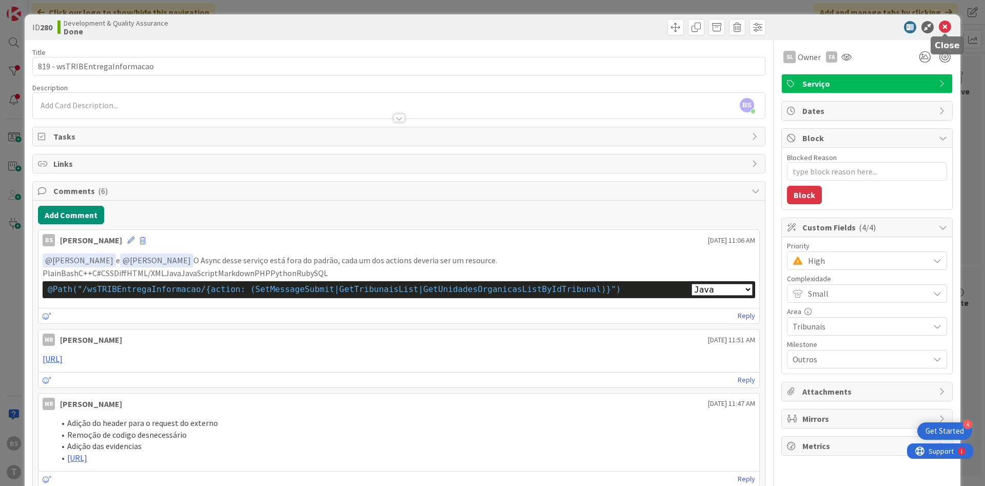
click at [949, 27] on icon at bounding box center [945, 27] width 12 height 12
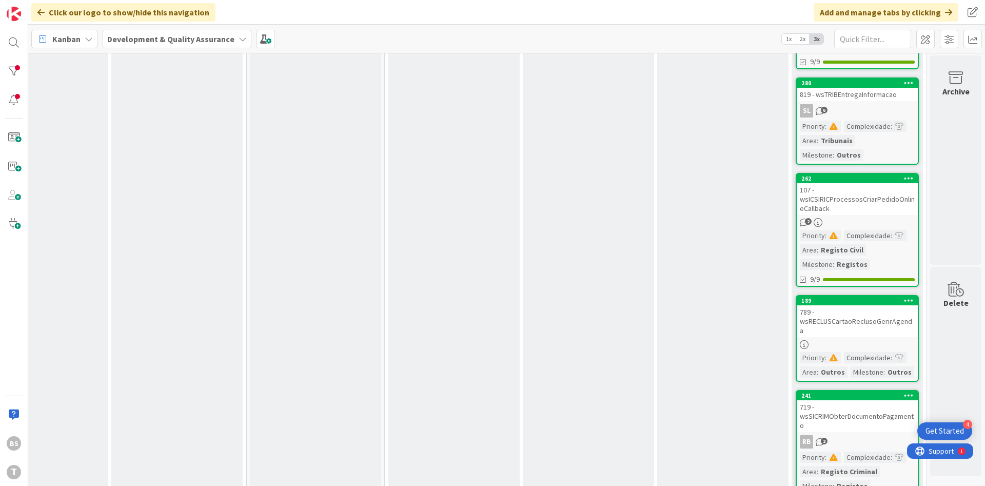
scroll to position [185, 193]
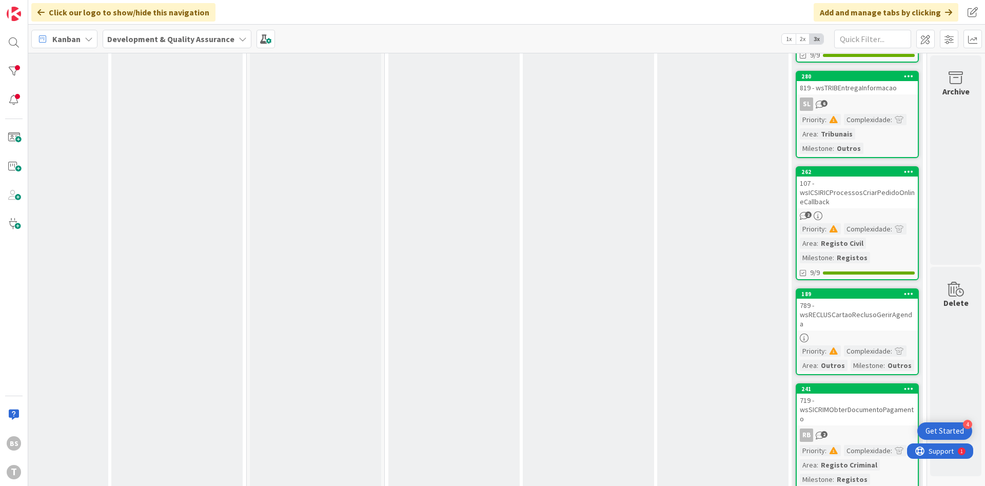
click at [876, 200] on div "107 - wsICSIRICProcessosCriarPedidoOnlineCallback" at bounding box center [857, 193] width 121 height 32
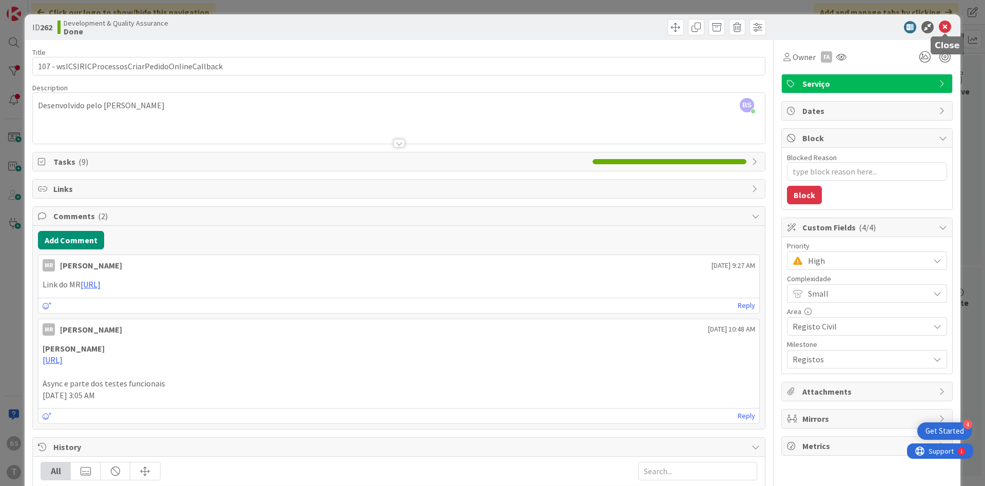
click at [951, 30] on icon at bounding box center [945, 27] width 12 height 12
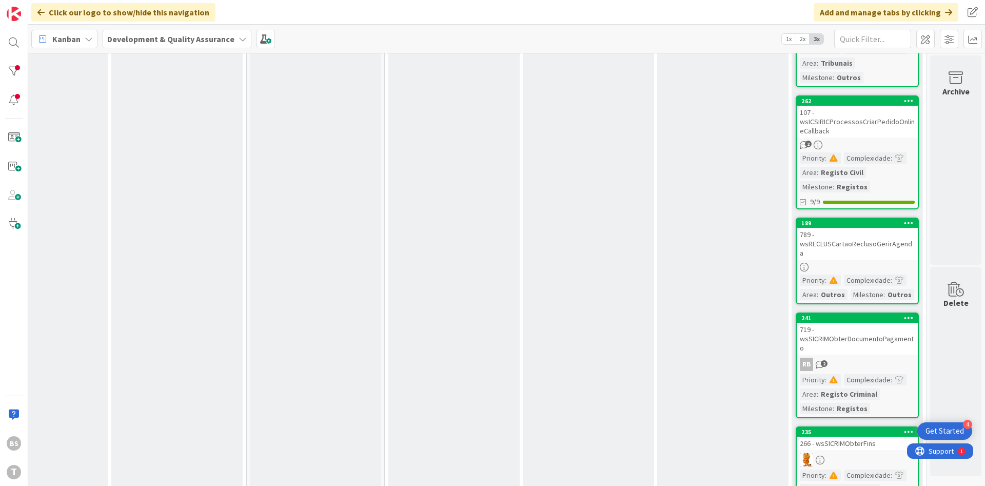
scroll to position [293, 193]
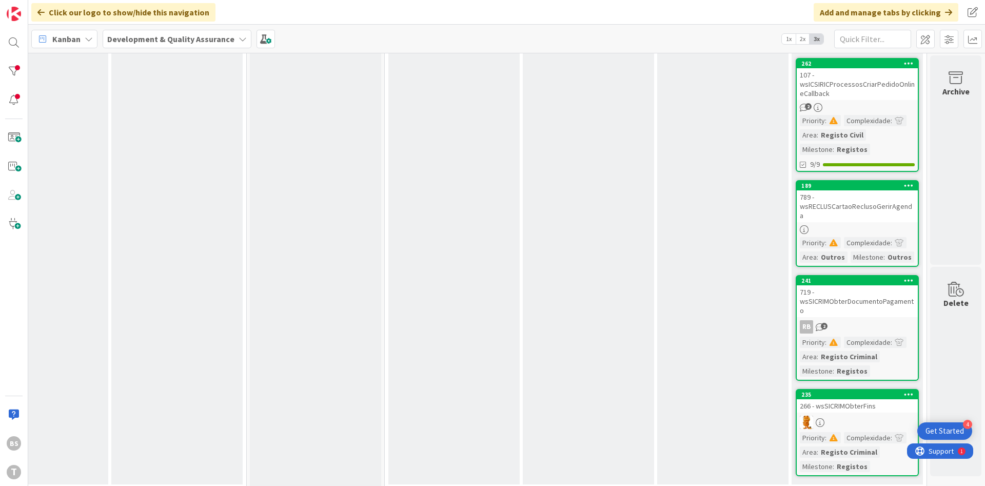
click at [859, 213] on link "189 789 - wsRECLUSCartaoReclusoGerirAgenda Priority : Complexidade : Area : Out…" at bounding box center [857, 223] width 123 height 87
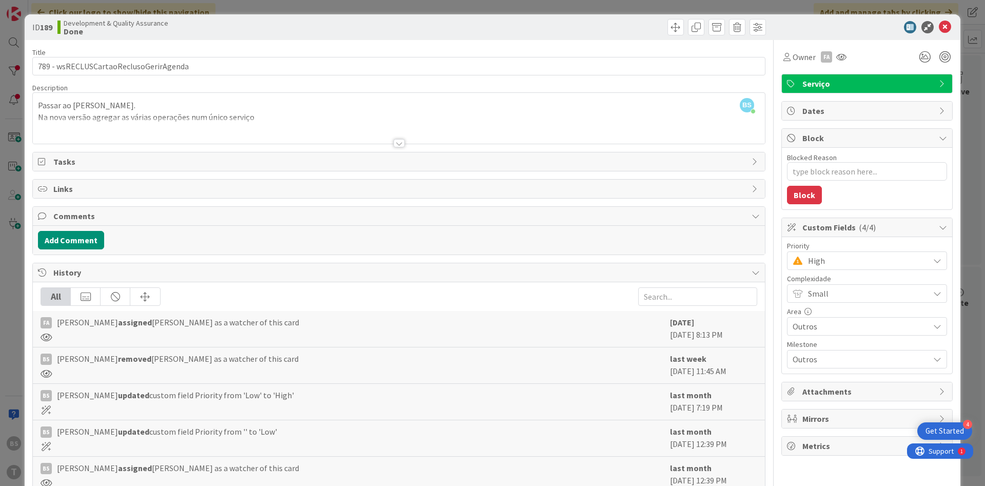
click at [399, 145] on div at bounding box center [399, 143] width 11 height 8
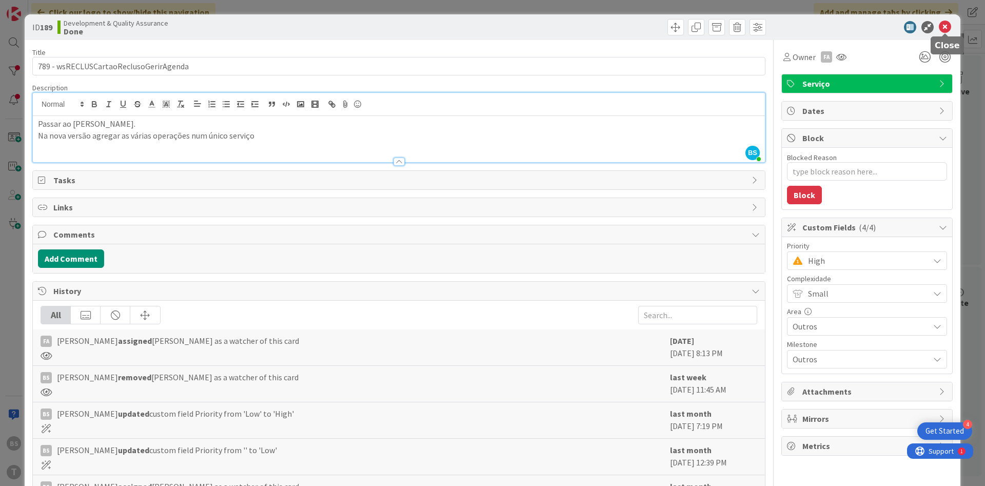
click at [944, 33] on div at bounding box center [945, 34] width 7 height 3
click at [943, 19] on div "ID 189 Development & Quality Assurance Done" at bounding box center [493, 27] width 936 height 26
click at [943, 20] on div "ID 189 Development & Quality Assurance Done" at bounding box center [493, 27] width 936 height 26
click at [946, 27] on icon at bounding box center [945, 27] width 12 height 12
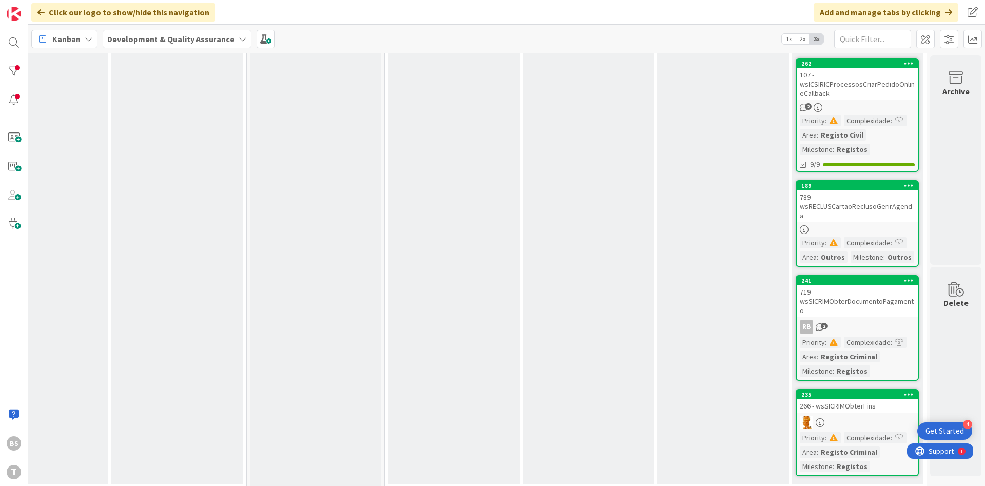
click at [838, 298] on div "719 - wsSICRIMObterDocumentoPagamento" at bounding box center [857, 301] width 121 height 32
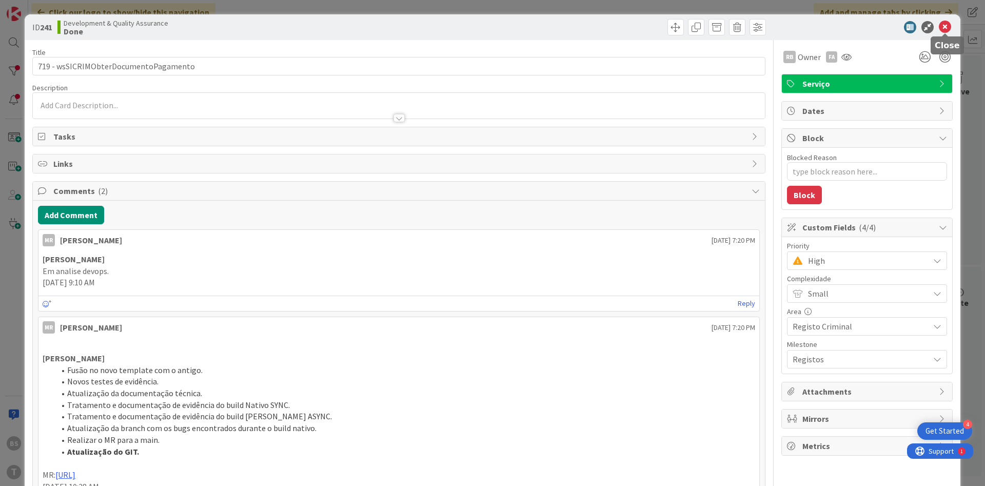
click at [949, 31] on icon at bounding box center [945, 27] width 12 height 12
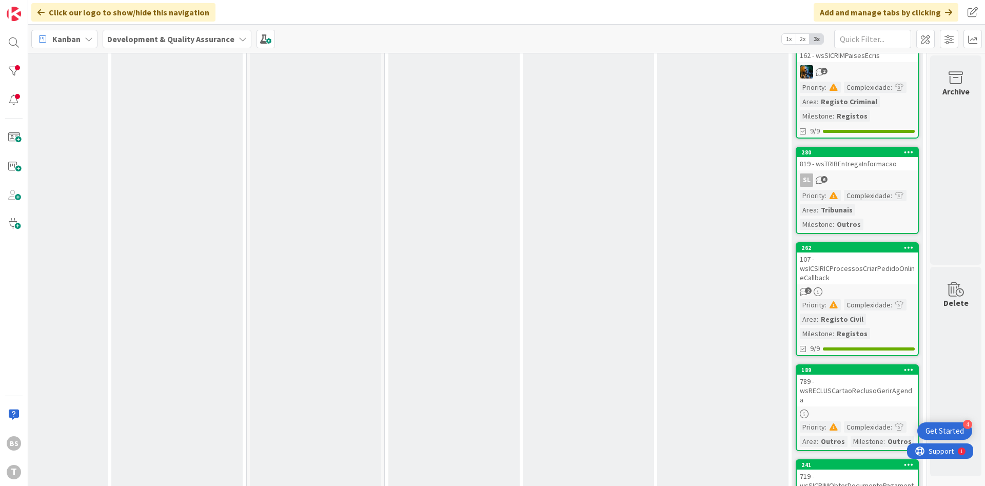
scroll to position [170, 193]
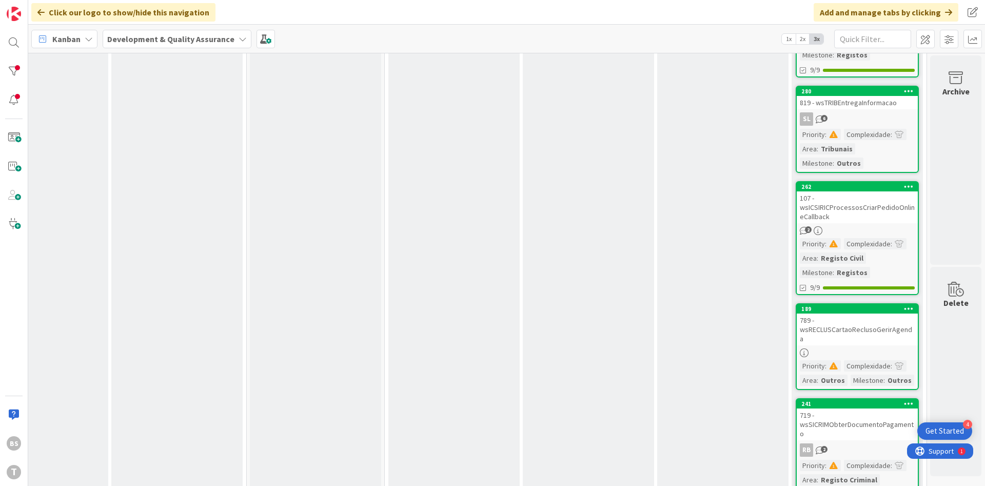
click at [888, 328] on div "789 - wsRECLUSCartaoReclusoGerirAgenda" at bounding box center [857, 329] width 121 height 32
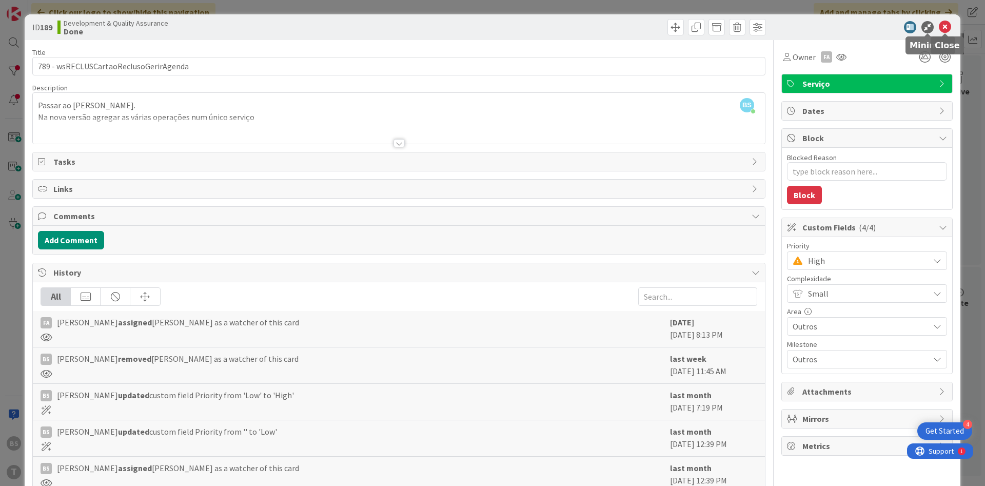
click at [948, 27] on icon at bounding box center [945, 27] width 12 height 12
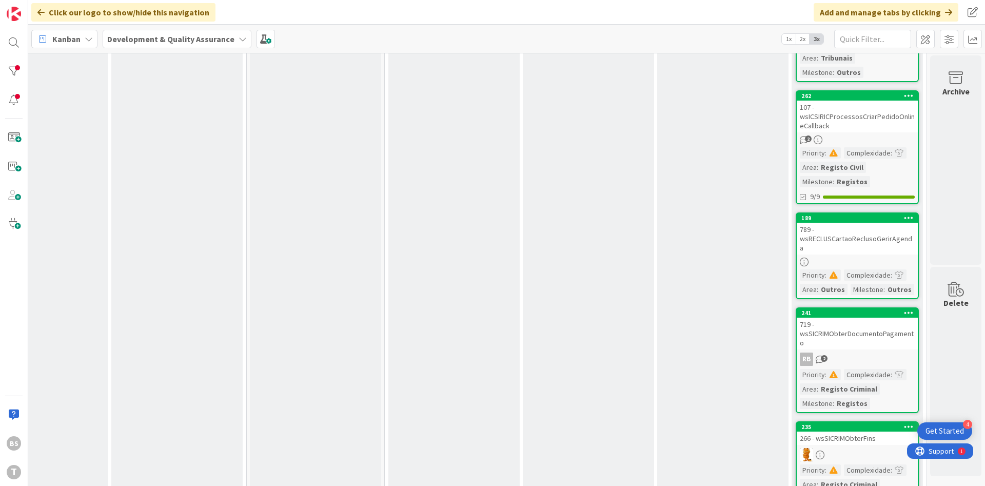
scroll to position [293, 193]
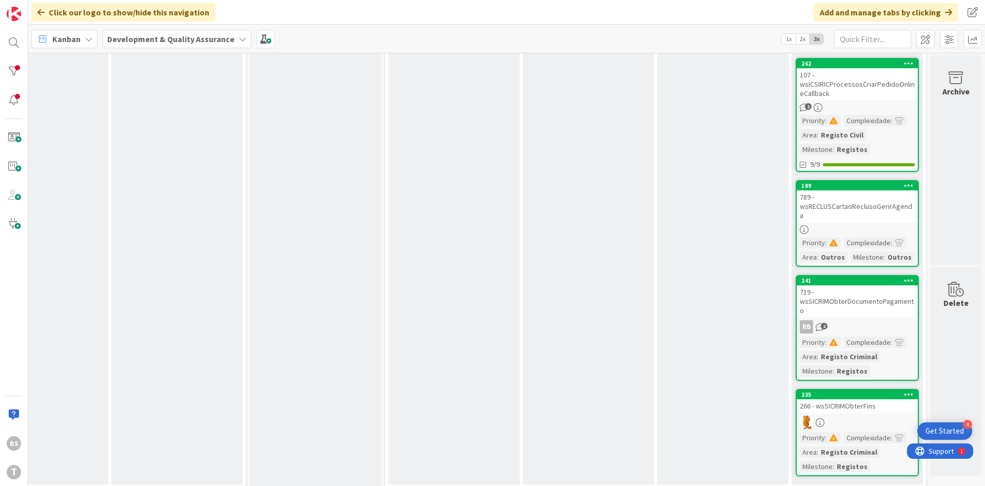
click at [888, 307] on div "719 - wsSICRIMObterDocumentoPagamento" at bounding box center [857, 301] width 121 height 32
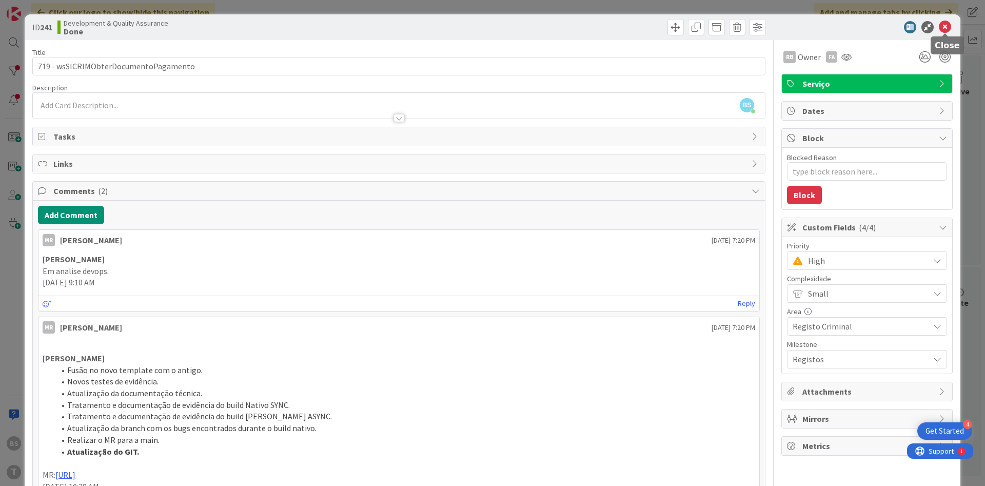
click at [947, 26] on icon at bounding box center [945, 27] width 12 height 12
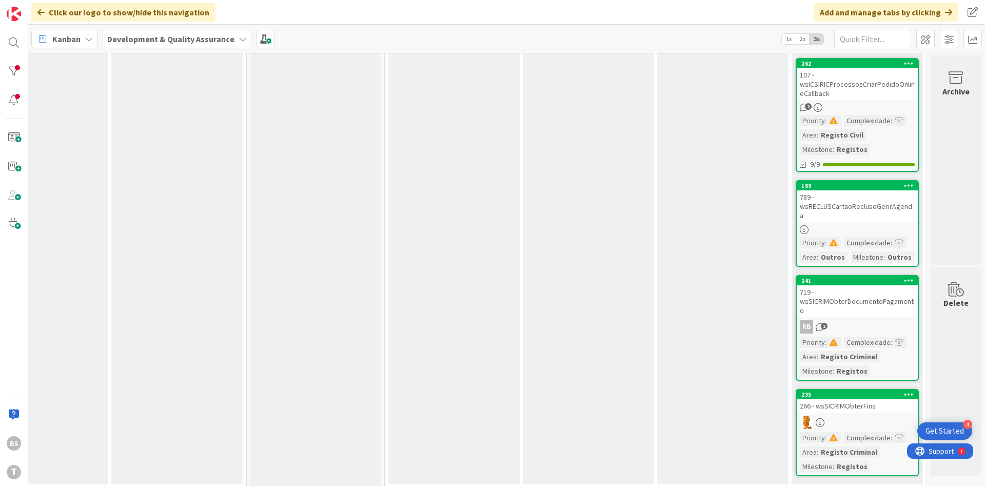
click at [852, 416] on div at bounding box center [857, 422] width 121 height 13
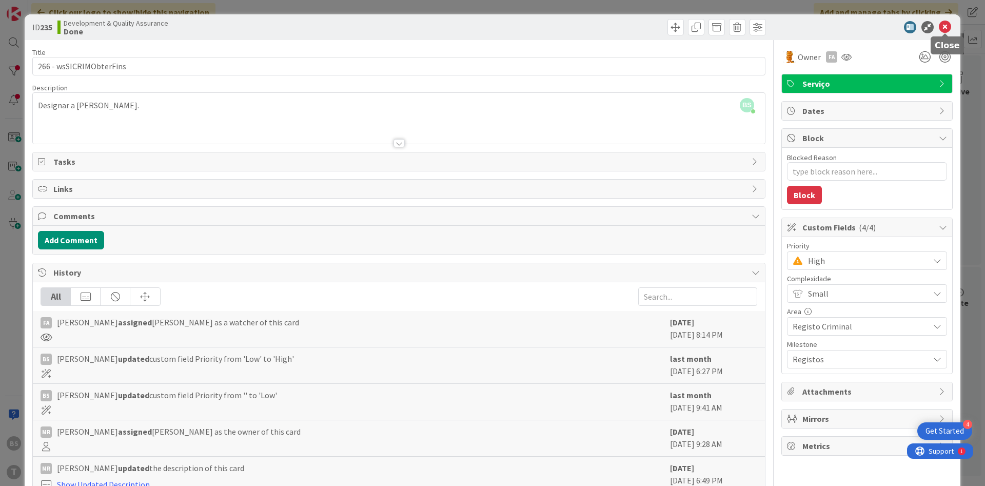
click at [946, 28] on icon at bounding box center [945, 27] width 12 height 12
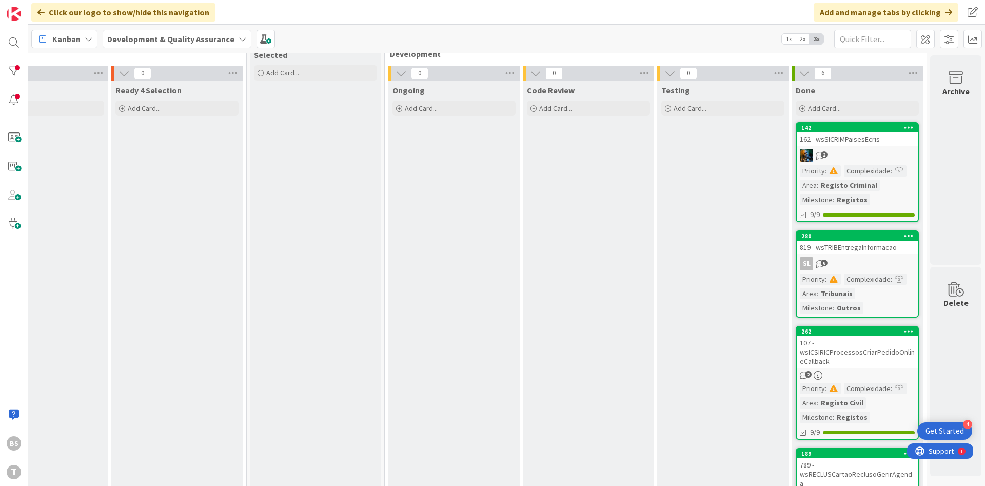
scroll to position [0, 193]
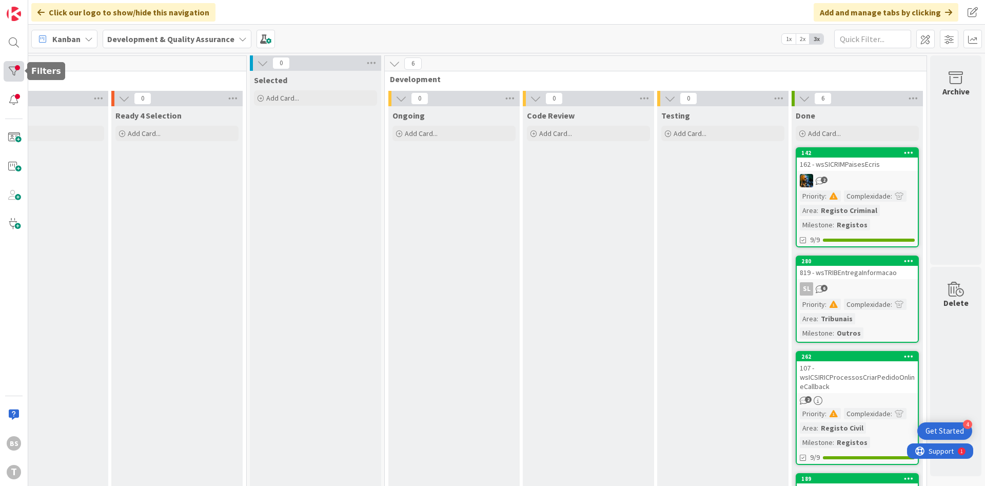
click at [15, 73] on div at bounding box center [14, 71] width 21 height 21
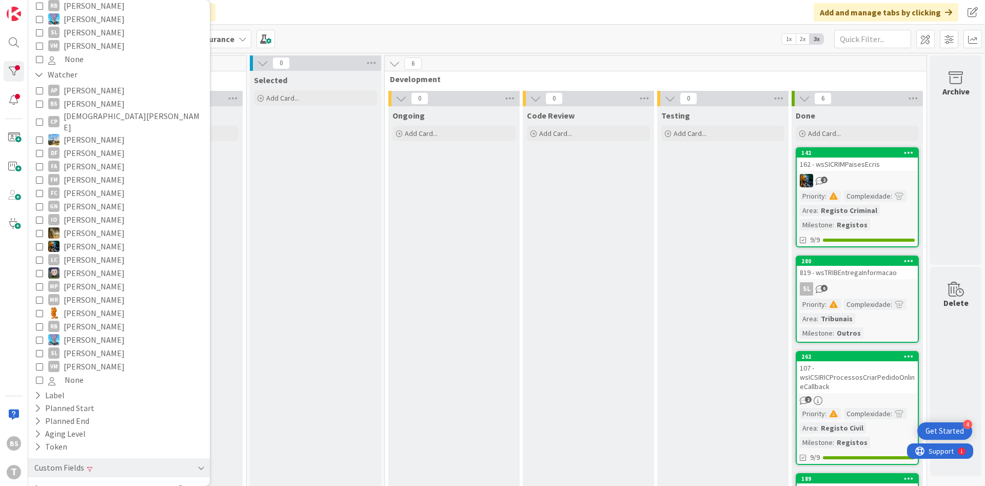
scroll to position [407, 0]
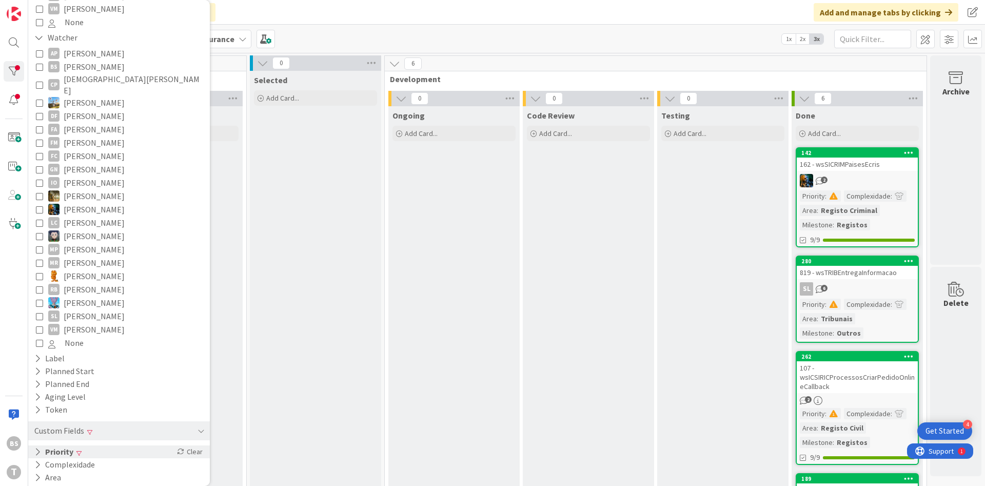
click at [131, 445] on div "Priority Clear" at bounding box center [119, 451] width 182 height 13
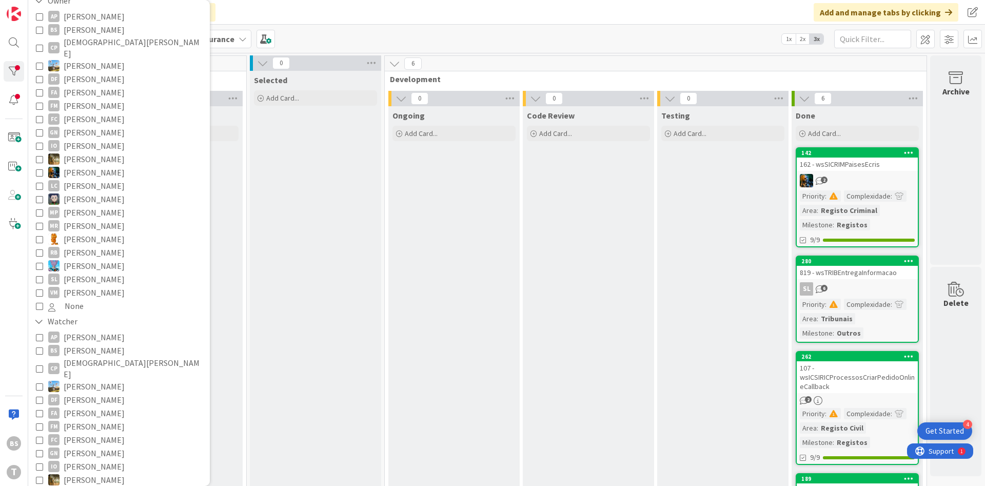
scroll to position [431, 0]
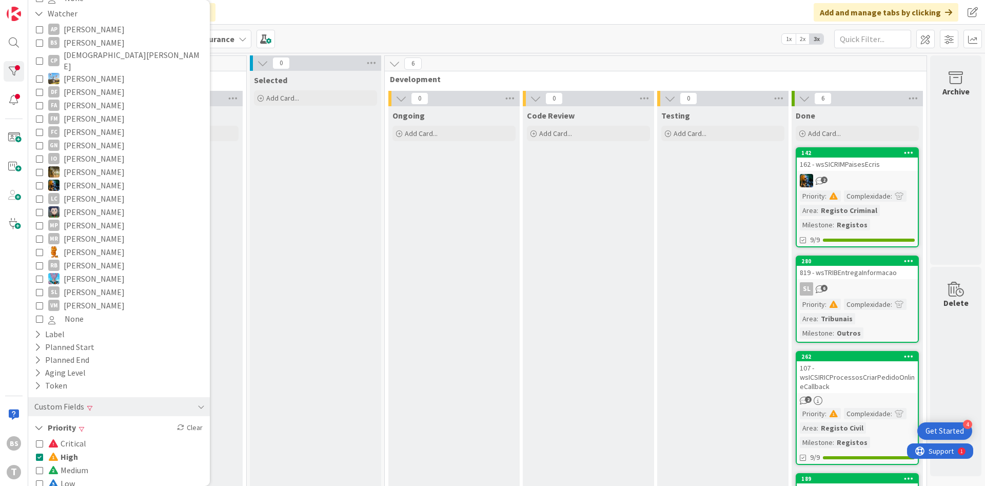
click at [75, 450] on span "High" at bounding box center [63, 456] width 30 height 13
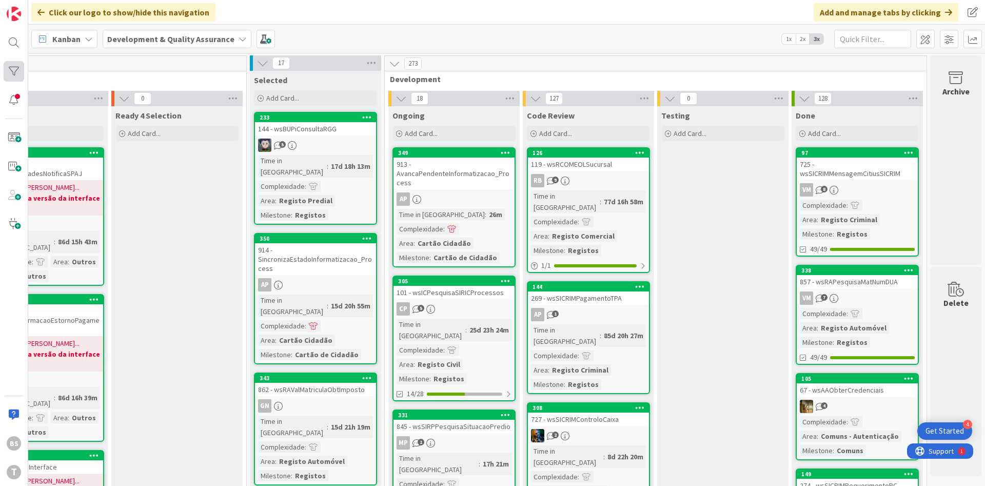
click at [16, 70] on div at bounding box center [14, 71] width 21 height 21
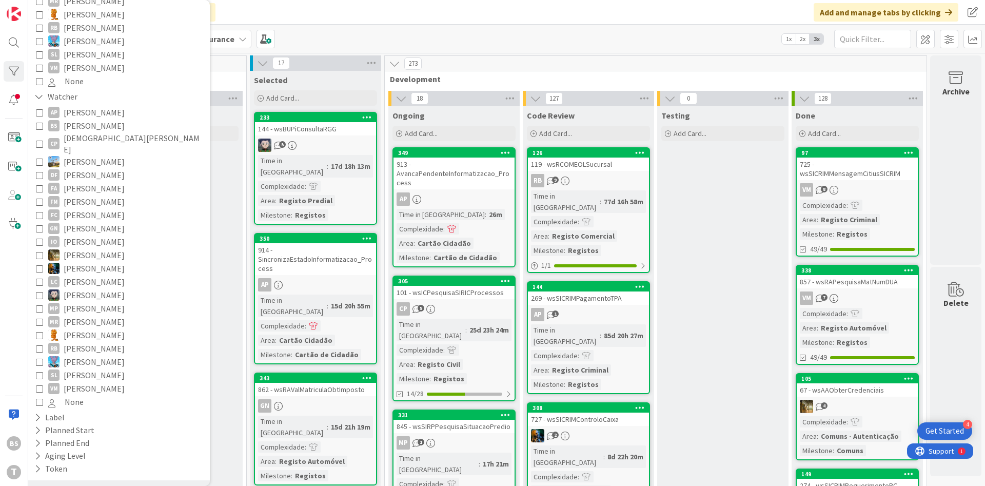
scroll to position [407, 0]
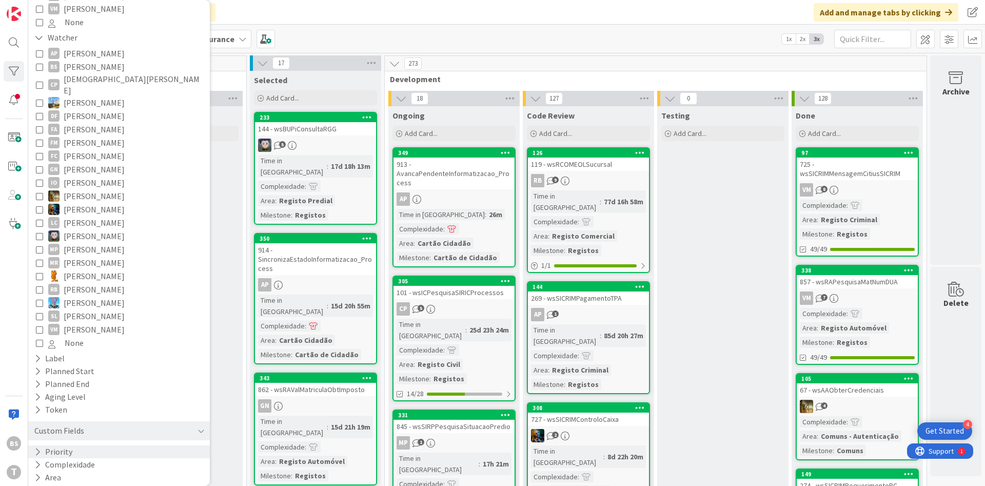
click at [140, 445] on div "Priority" at bounding box center [119, 451] width 182 height 13
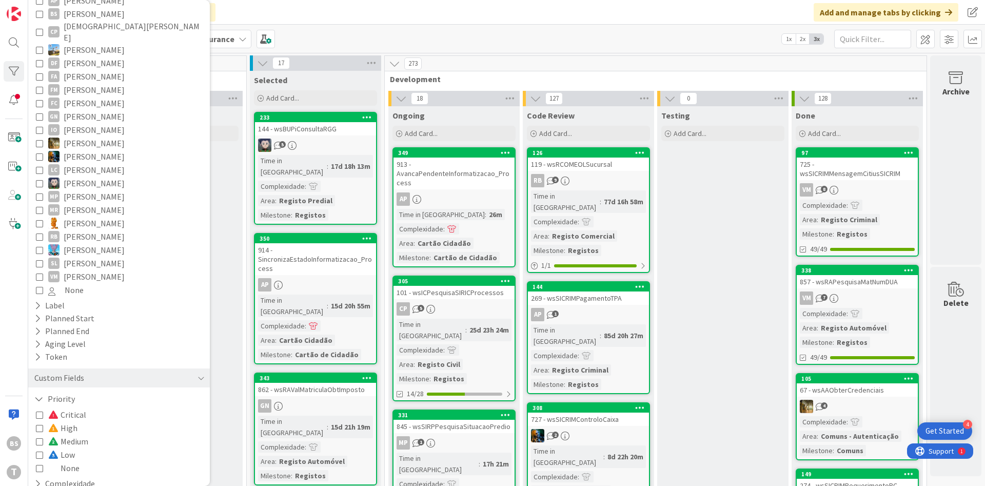
scroll to position [479, 0]
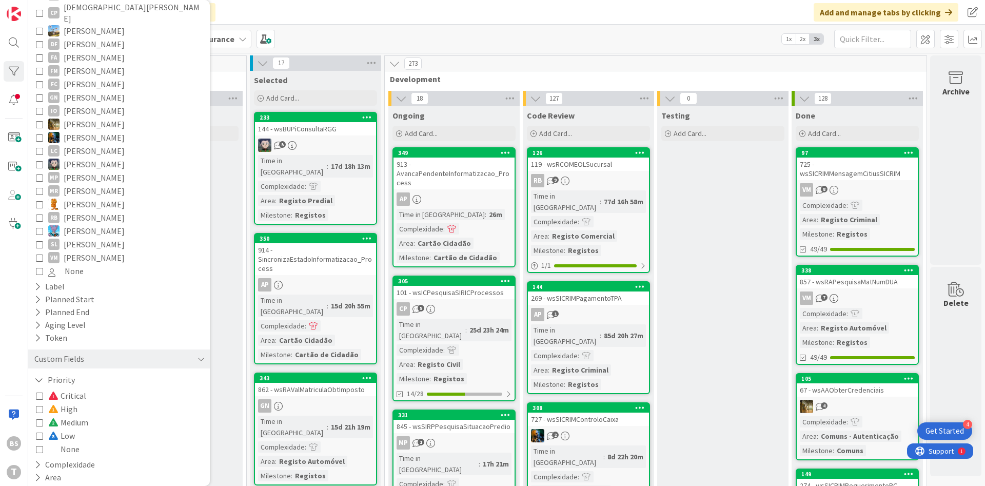
click at [113, 426] on div "Critical High Medium Low None" at bounding box center [119, 422] width 166 height 67
click at [40, 445] on icon at bounding box center [39, 448] width 7 height 7
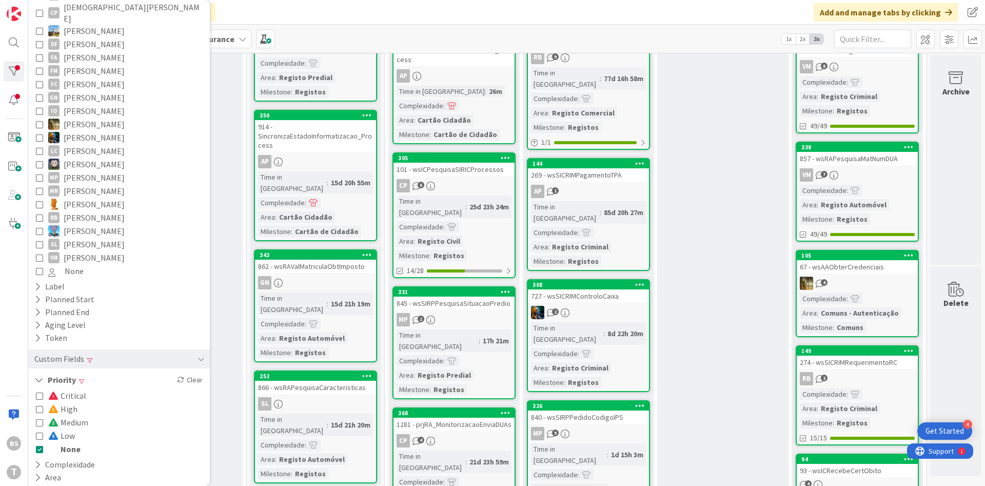
scroll to position [0, 193]
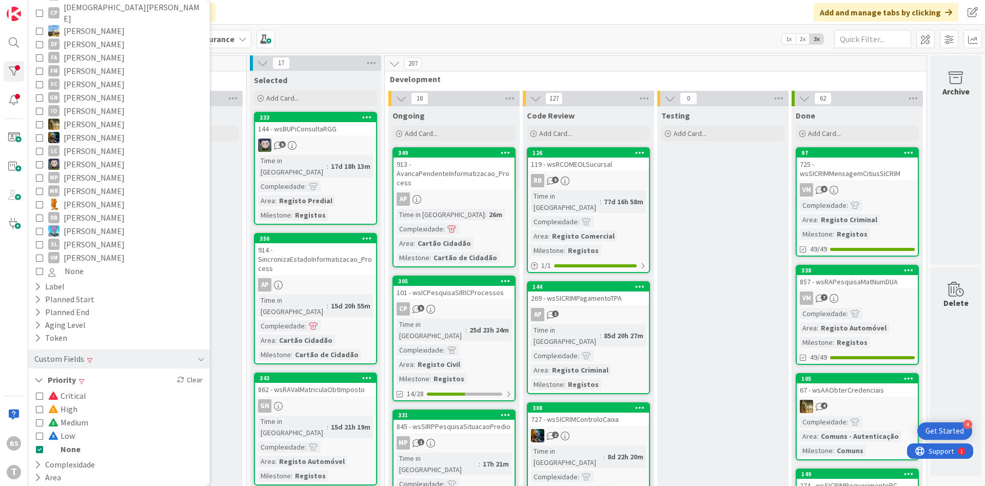
click at [37, 445] on icon at bounding box center [39, 448] width 7 height 7
click at [49, 458] on button "Complexidade" at bounding box center [64, 464] width 63 height 13
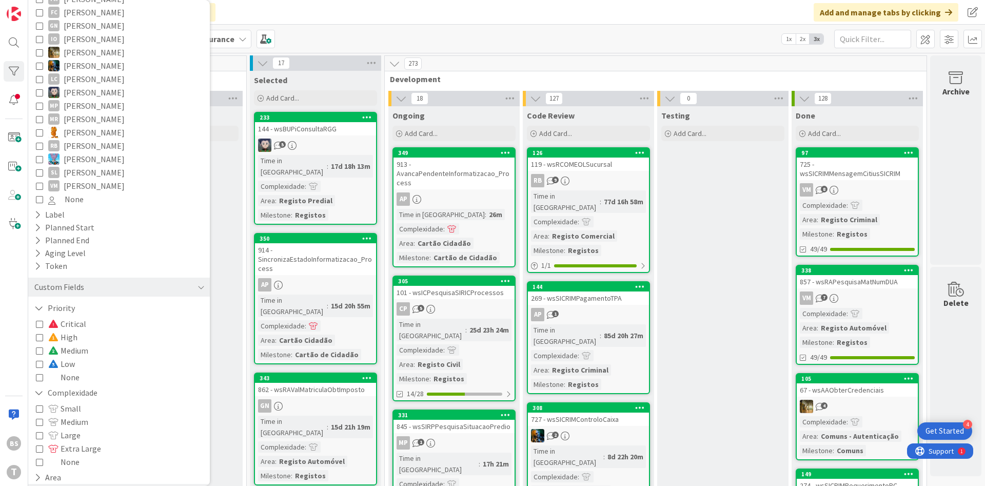
click at [57, 484] on button "Milestone" at bounding box center [57, 490] width 48 height 13
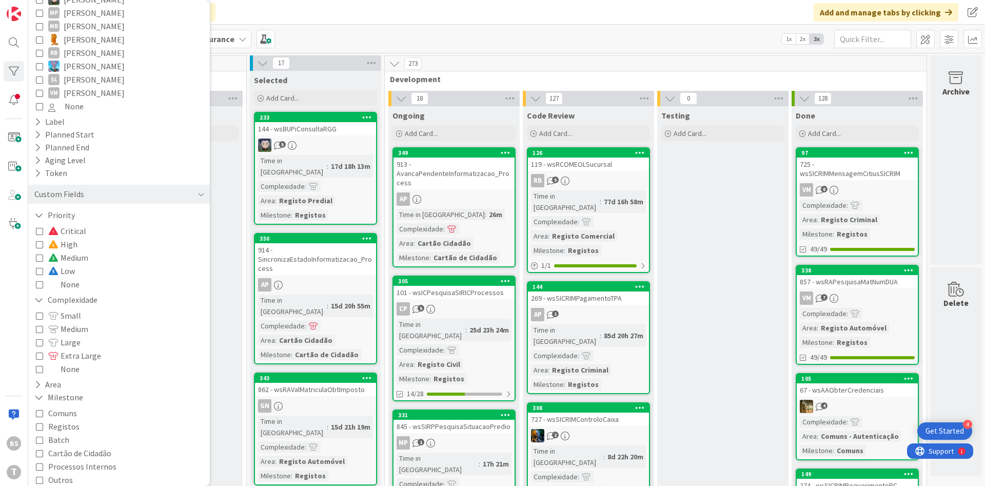
scroll to position [649, 0]
click at [51, 414] on span "Registos" at bounding box center [63, 420] width 31 height 13
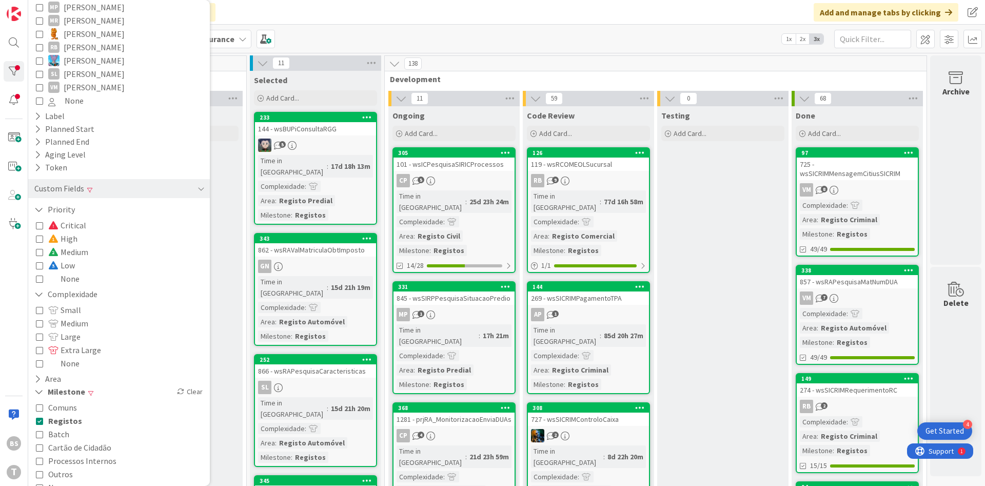
click at [40, 471] on icon at bounding box center [39, 474] width 7 height 7
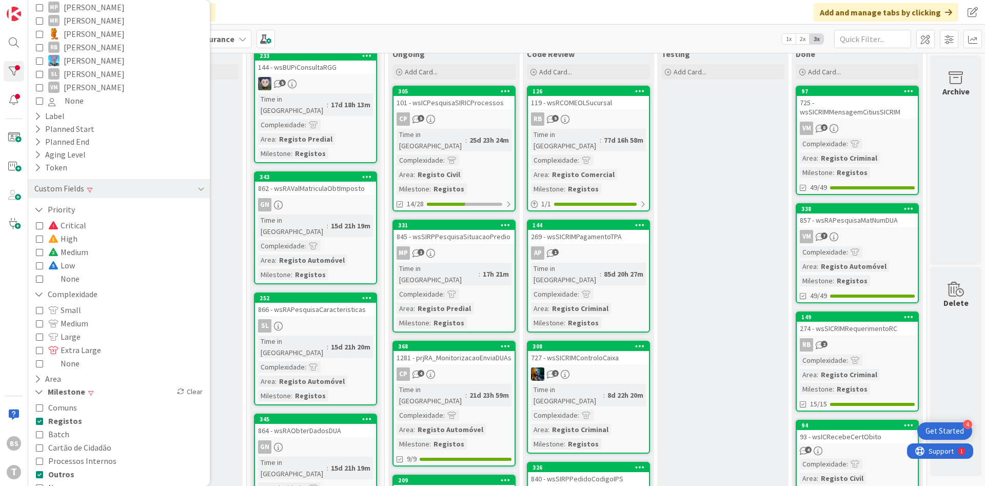
scroll to position [0, 193]
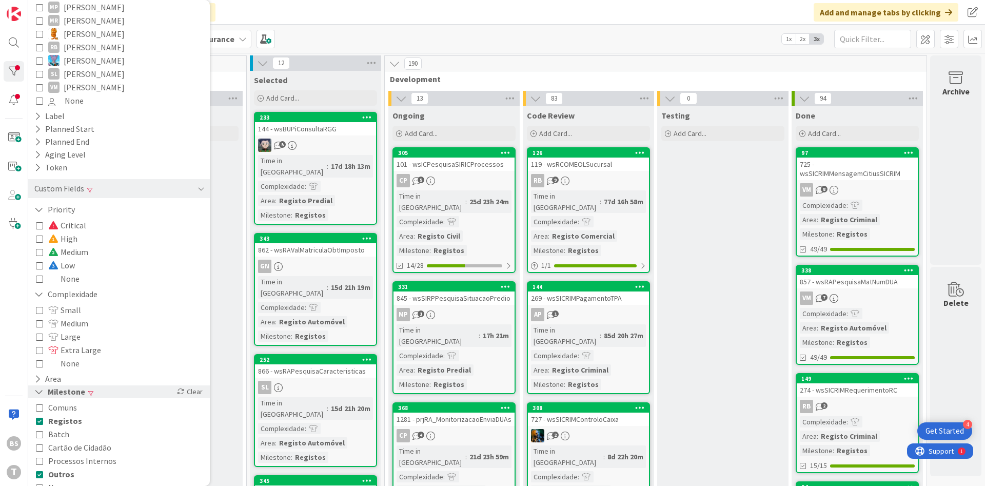
click at [111, 385] on div "Milestone Clear" at bounding box center [119, 391] width 182 height 13
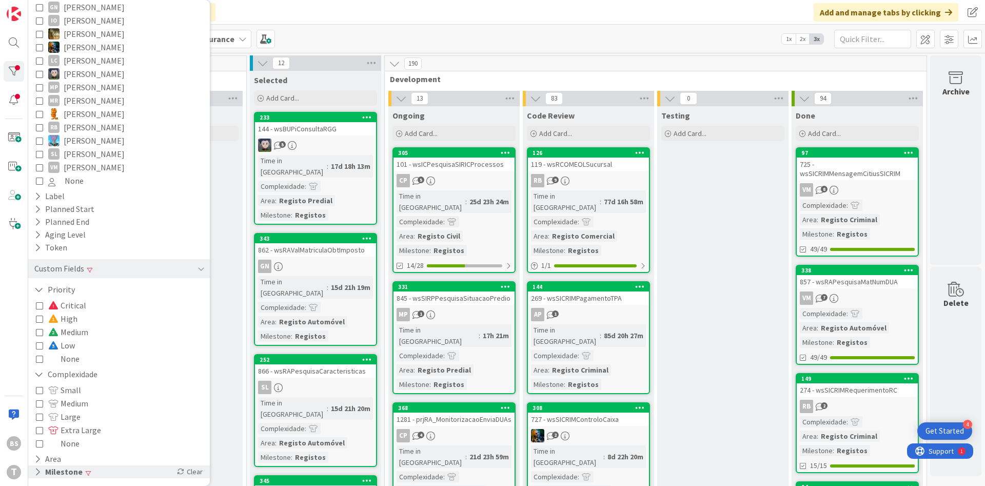
scroll to position [551, 0]
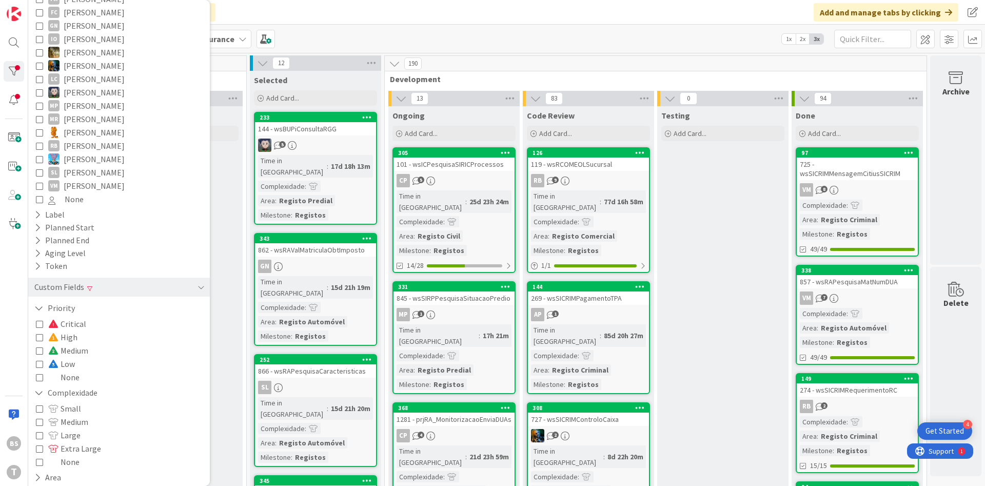
click at [38, 374] on icon at bounding box center [39, 377] width 7 height 7
click at [839, 172] on div "725 - wsSICRIMMensagemCitiusSICRIM" at bounding box center [857, 169] width 121 height 23
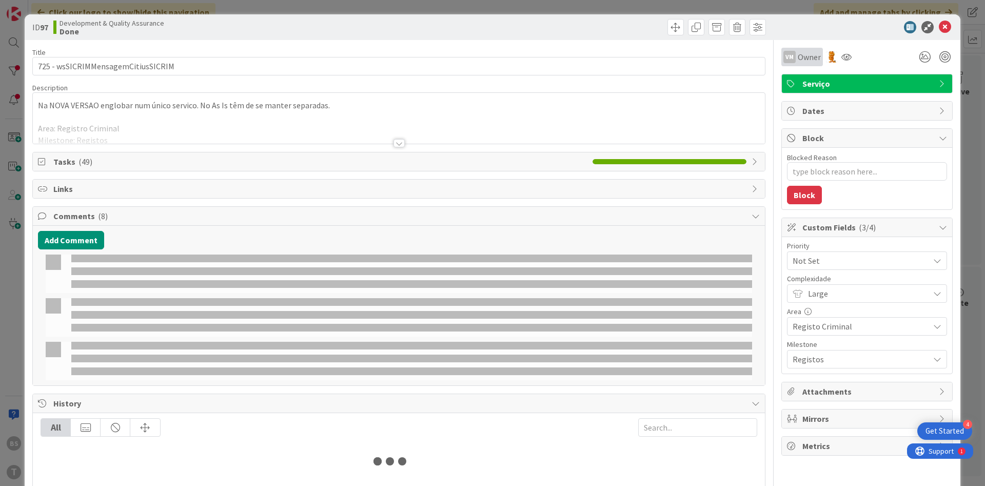
click at [844, 60] on icon at bounding box center [846, 57] width 10 height 8
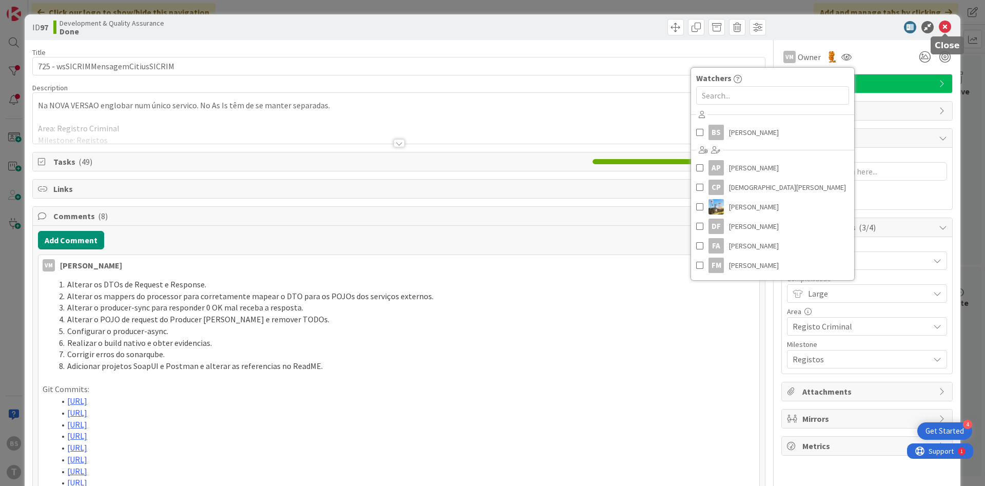
click at [949, 29] on icon at bounding box center [945, 27] width 12 height 12
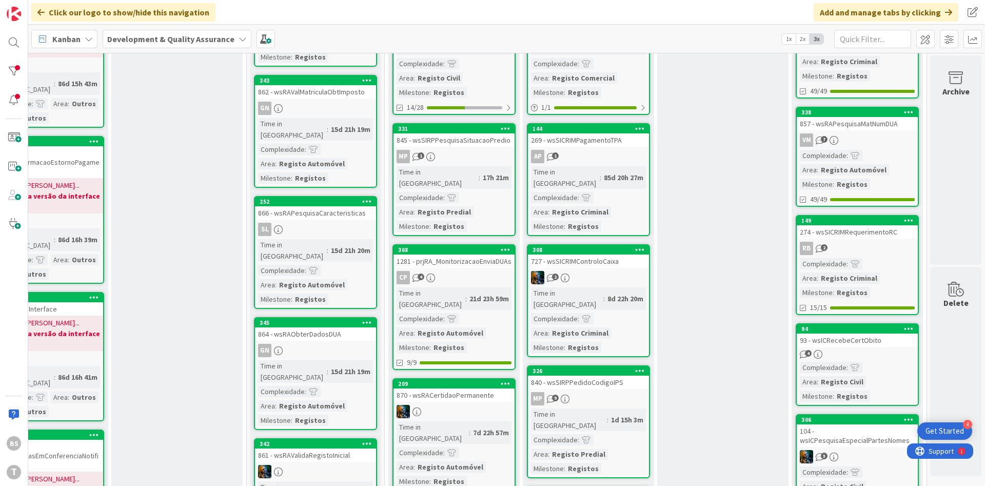
scroll to position [185, 193]
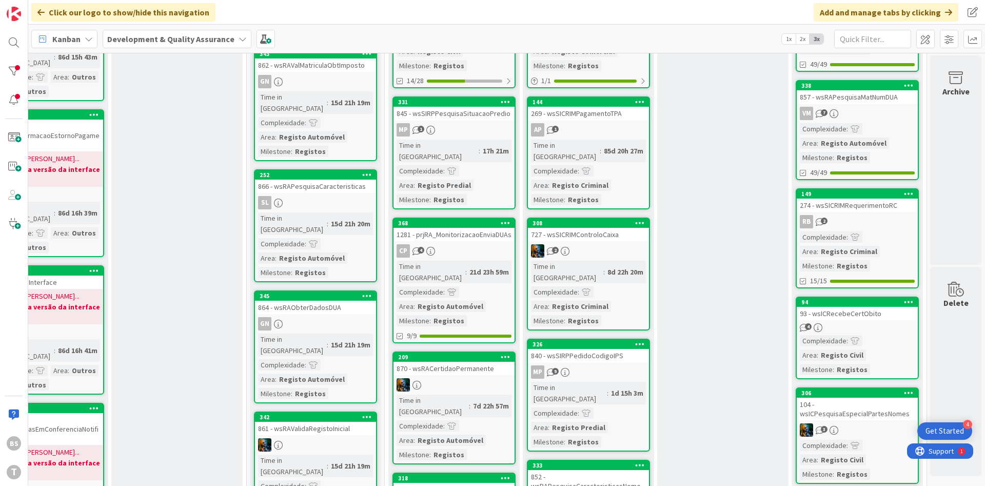
click at [860, 214] on link "149 274 - wsSICRIMRequerimentoRC RB 2 Complexidade : Area : Registo Criminal Mi…" at bounding box center [857, 238] width 123 height 100
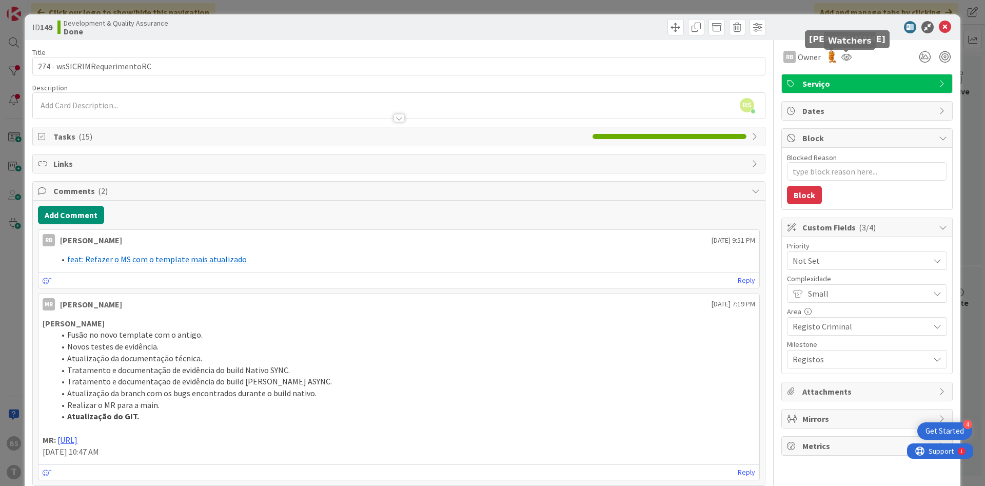
click at [847, 50] on div at bounding box center [846, 51] width 7 height 3
click at [847, 52] on div at bounding box center [846, 51] width 7 height 3
click at [846, 53] on body "4 Get Started BS T Click our logo to show/hide this navigation Add and manage t…" at bounding box center [492, 243] width 985 height 486
click at [846, 55] on icon at bounding box center [846, 57] width 10 height 8
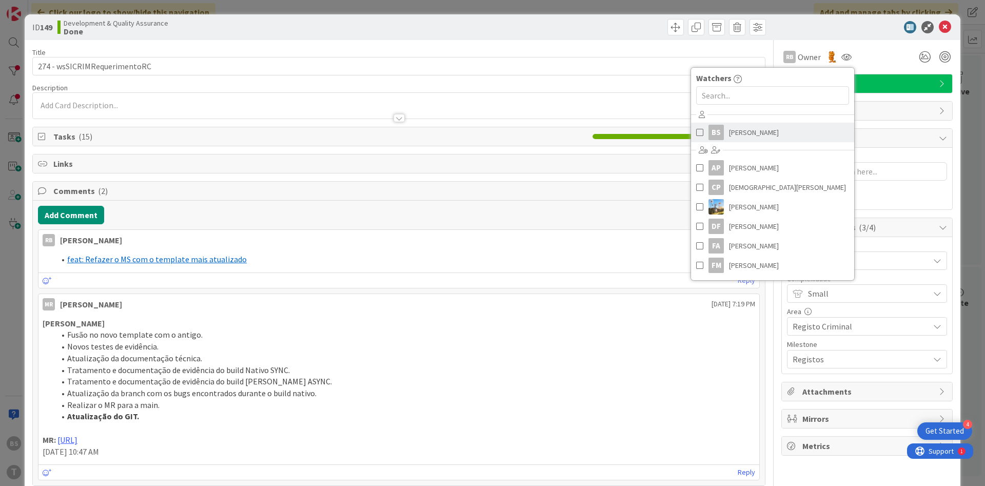
click at [761, 129] on span "[PERSON_NAME]" at bounding box center [754, 132] width 50 height 15
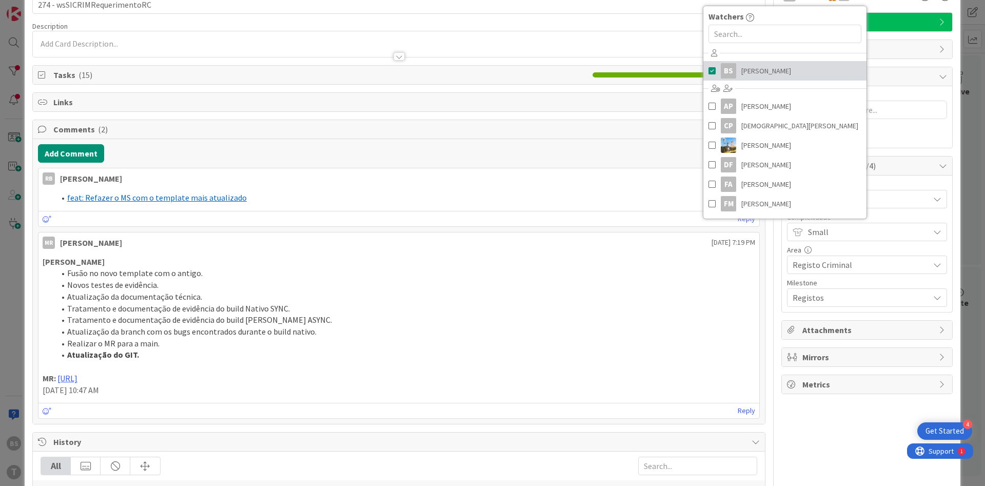
scroll to position [123, 0]
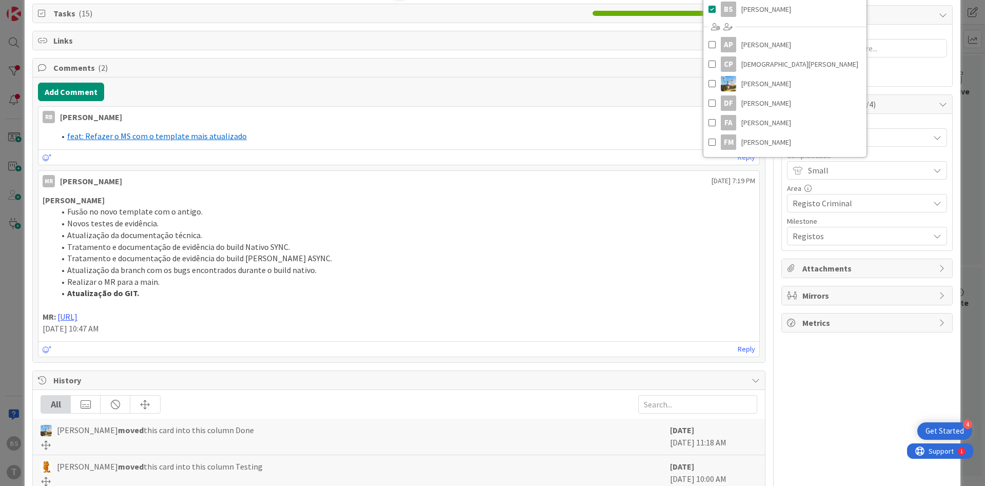
click at [603, 269] on li "Atualização da branch com os bugs encontrados durante o build nativo." at bounding box center [405, 270] width 700 height 12
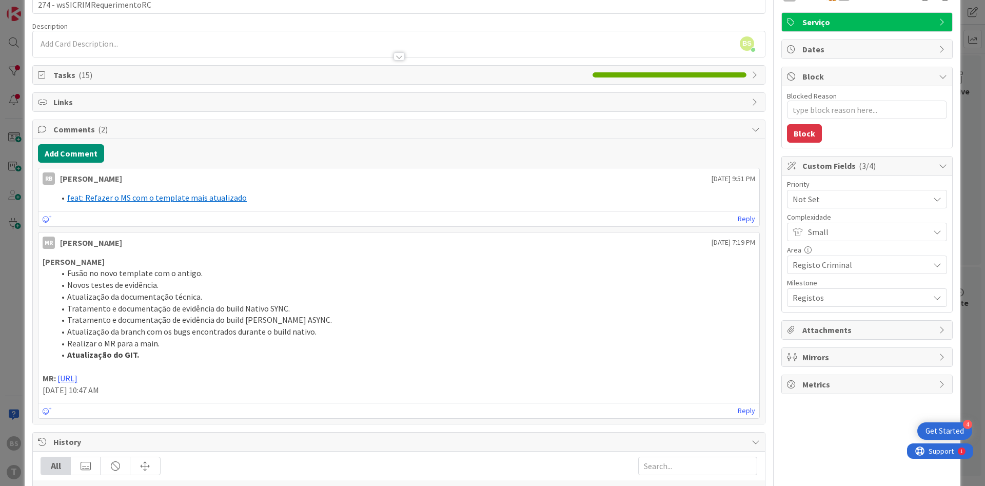
scroll to position [0, 0]
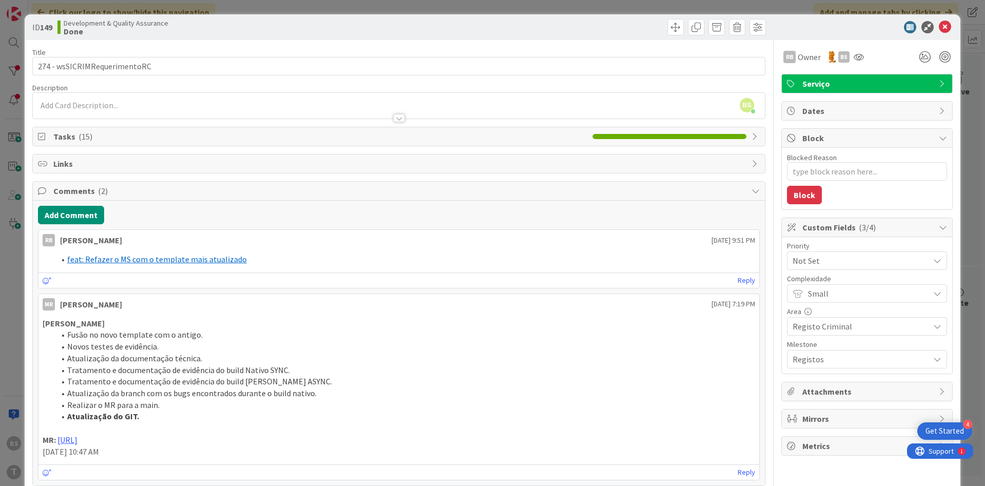
click at [854, 256] on span "Not Set" at bounding box center [858, 260] width 131 height 14
click at [843, 361] on span "Low" at bounding box center [881, 358] width 119 height 15
click at [942, 27] on icon at bounding box center [945, 27] width 12 height 12
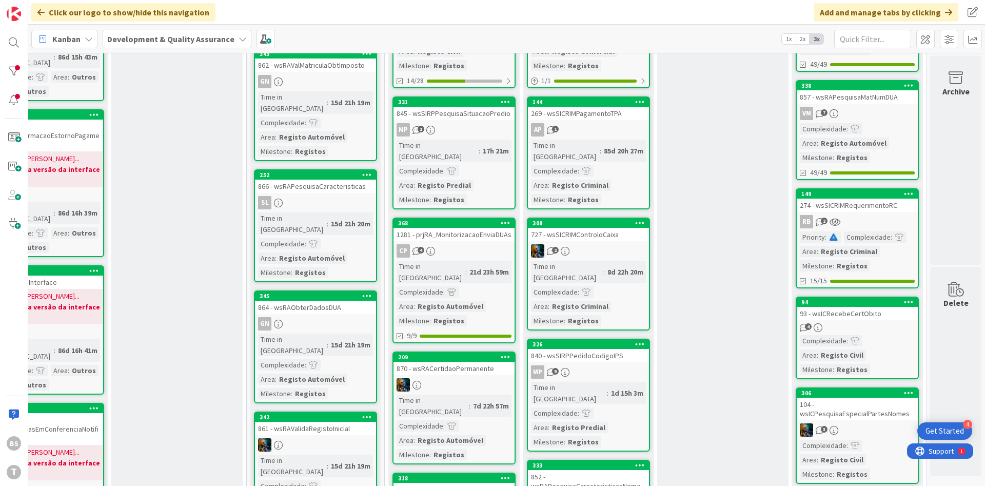
click at [851, 319] on div "93 - wsICRecebeCertObito" at bounding box center [857, 313] width 121 height 13
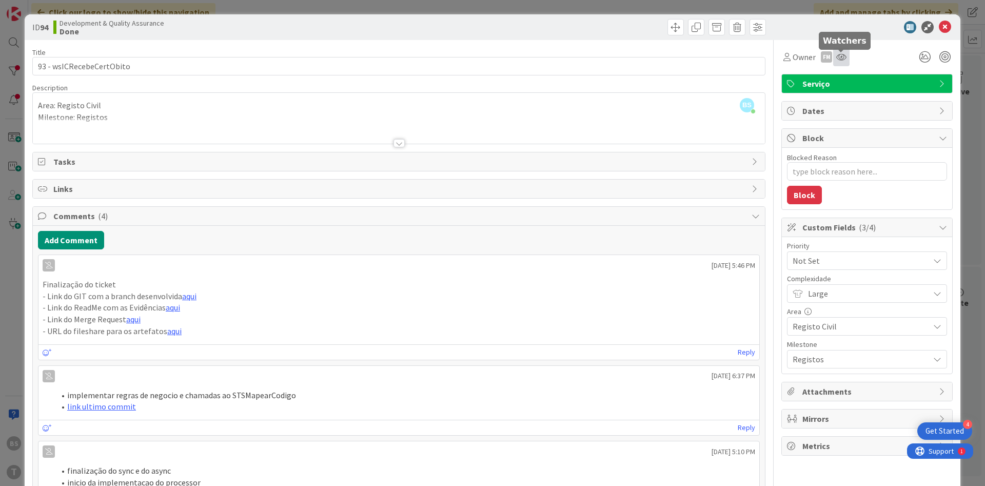
click at [845, 58] on icon at bounding box center [841, 57] width 10 height 8
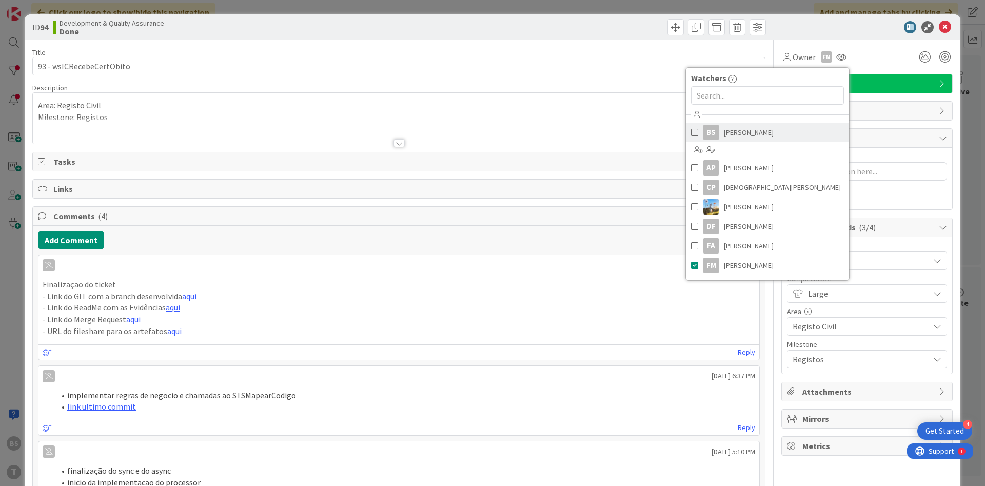
click at [763, 125] on link "BS [PERSON_NAME]" at bounding box center [767, 132] width 163 height 19
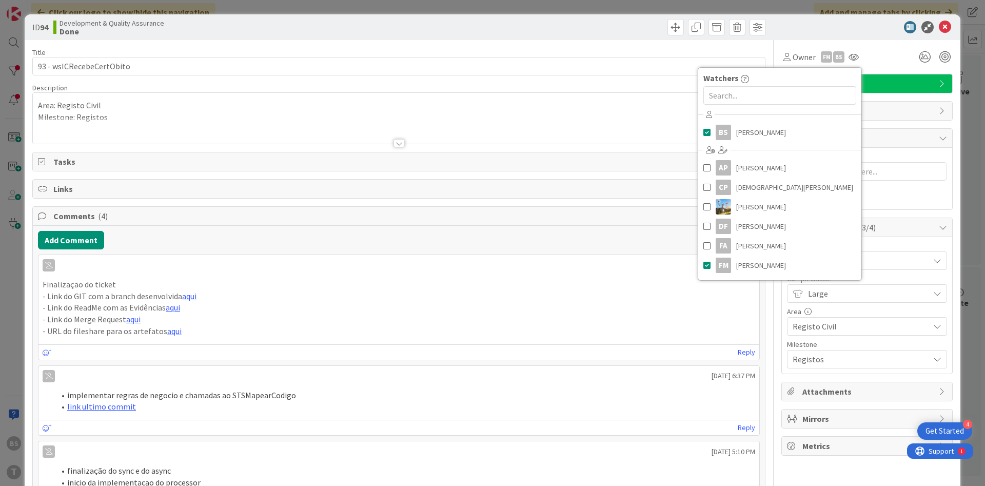
click at [282, 316] on p "- Link do Merge Request aqui" at bounding box center [399, 319] width 713 height 12
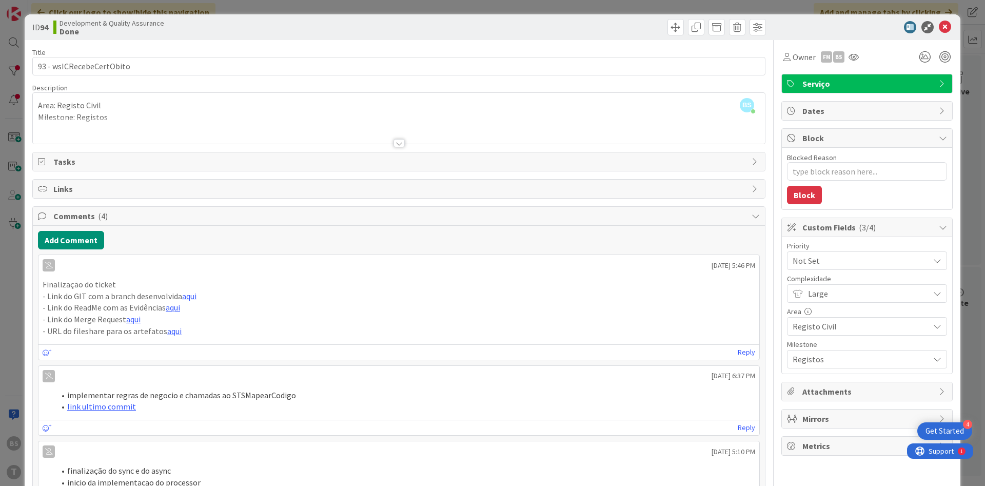
click at [829, 262] on span "Not Set" at bounding box center [858, 260] width 131 height 14
click at [822, 358] on span "Low" at bounding box center [881, 358] width 119 height 15
click at [947, 24] on icon at bounding box center [945, 27] width 12 height 12
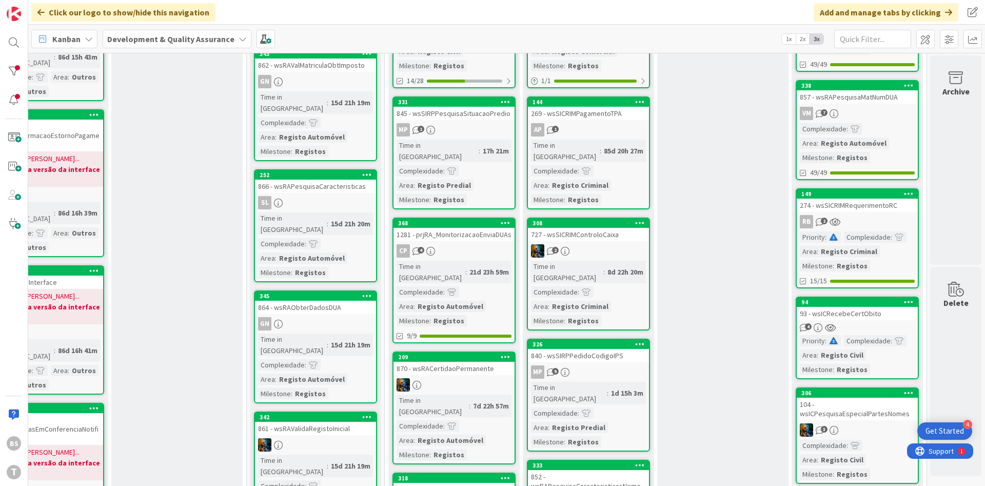
scroll to position [308, 193]
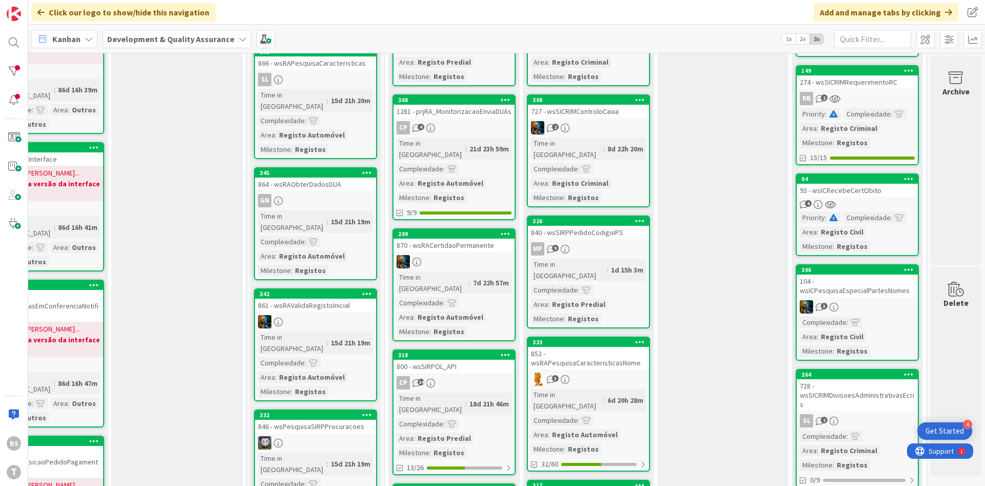
click at [880, 293] on div "104 - wsICPesquisaEspecialPartesNomes" at bounding box center [857, 286] width 121 height 23
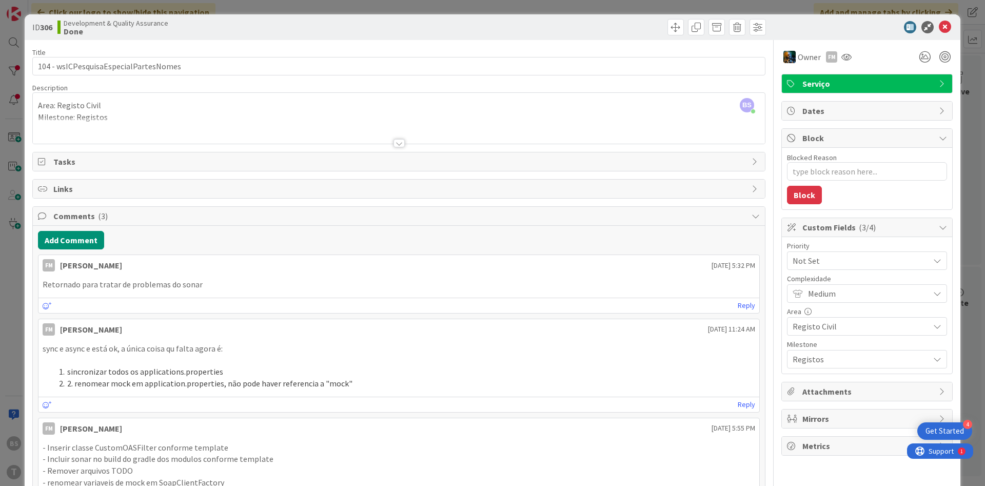
click at [848, 264] on span "Not Set" at bounding box center [858, 260] width 131 height 14
click at [836, 358] on span "Low" at bounding box center [881, 358] width 119 height 15
click at [846, 61] on icon at bounding box center [846, 57] width 10 height 8
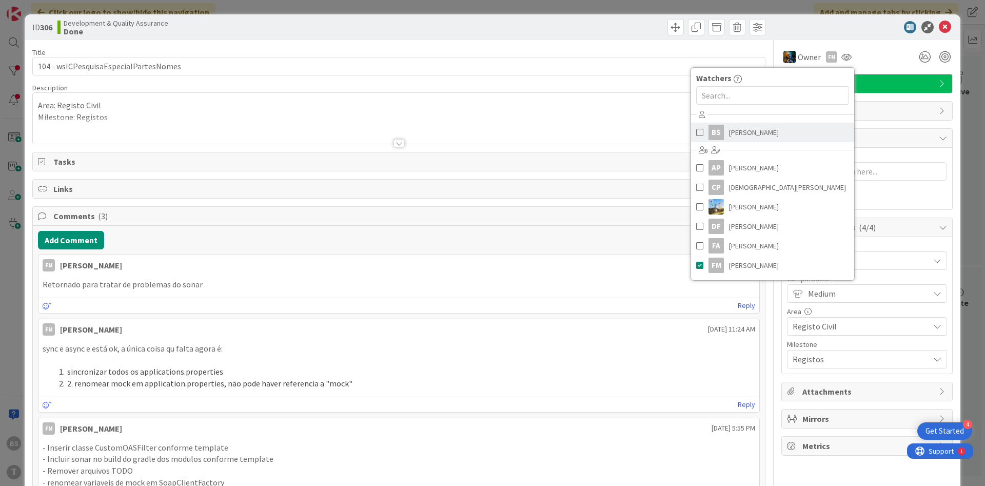
click at [774, 138] on link "BS [PERSON_NAME]" at bounding box center [772, 132] width 163 height 19
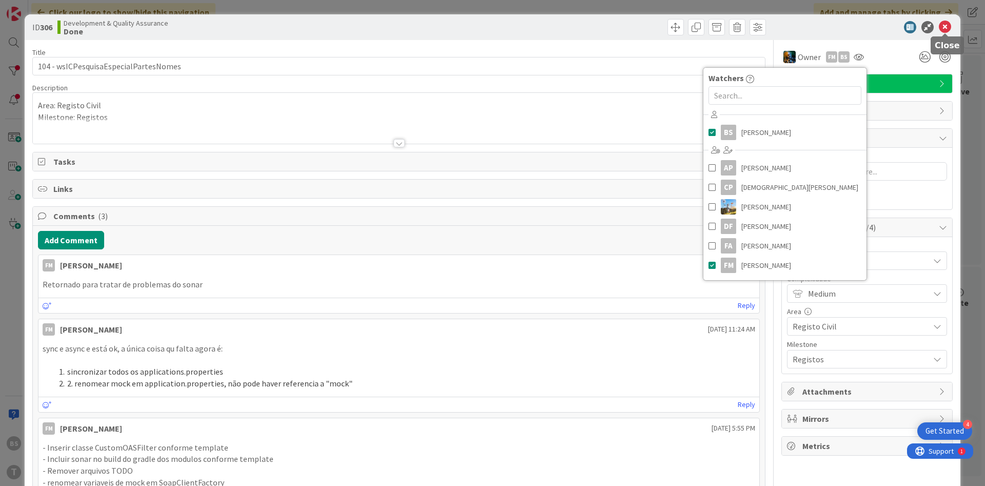
click at [951, 24] on icon at bounding box center [945, 27] width 12 height 12
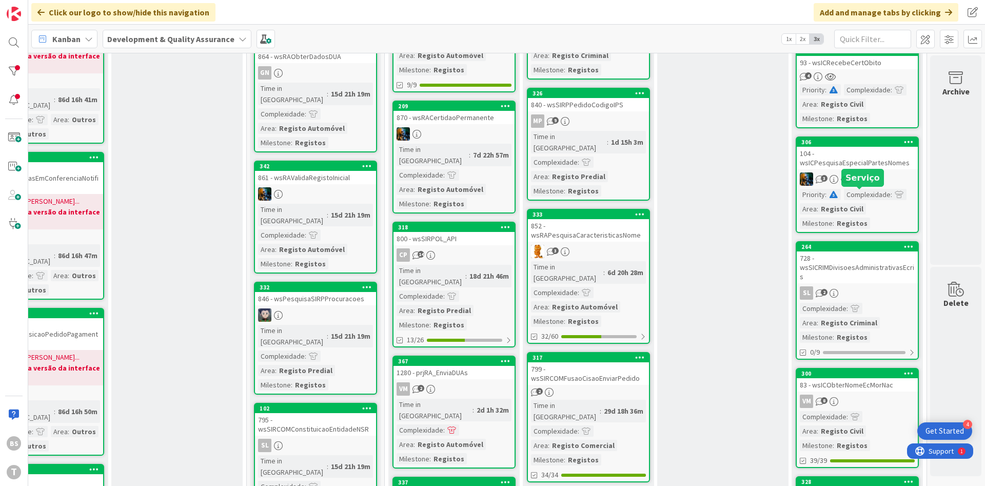
scroll to position [493, 193]
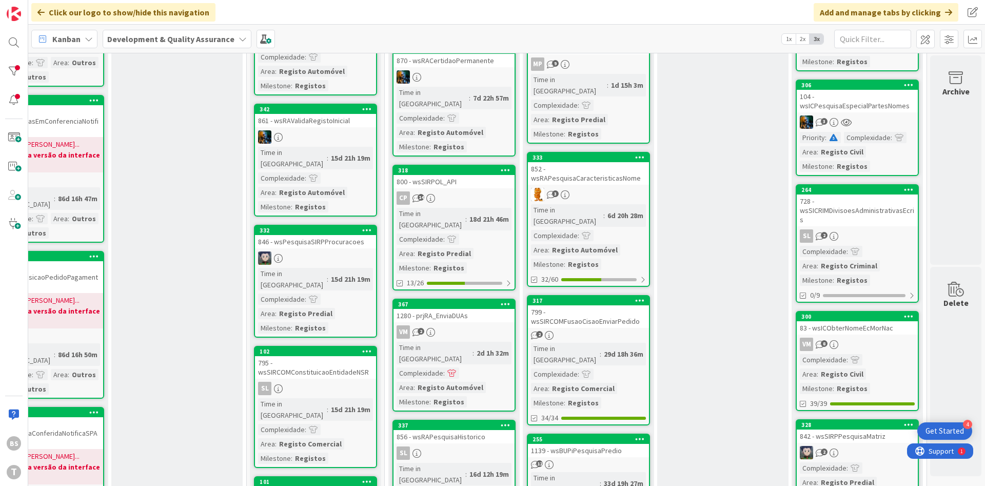
click at [890, 236] on link "264 728 - wsSICRIMDivisoesAdministrativasEcris SL 2 Complexidade : Area : Regis…" at bounding box center [857, 243] width 123 height 119
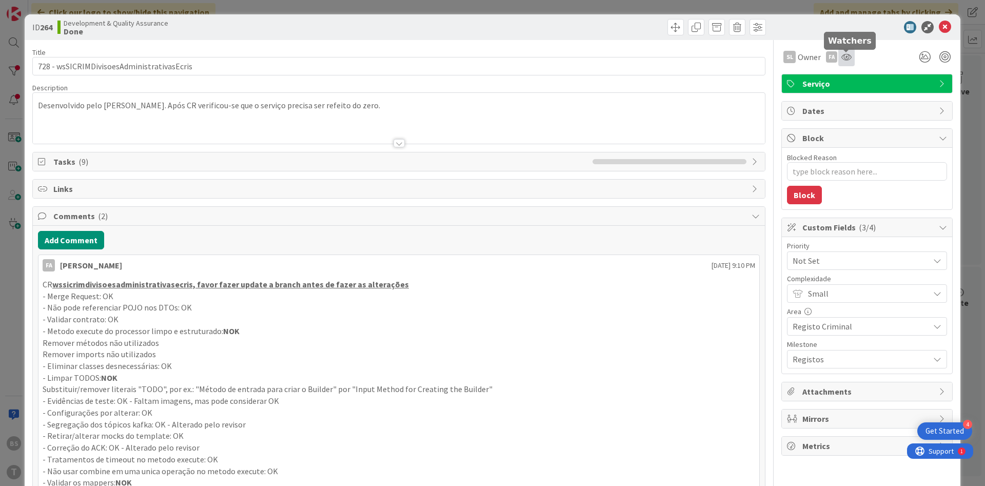
click at [844, 57] on icon at bounding box center [846, 57] width 10 height 8
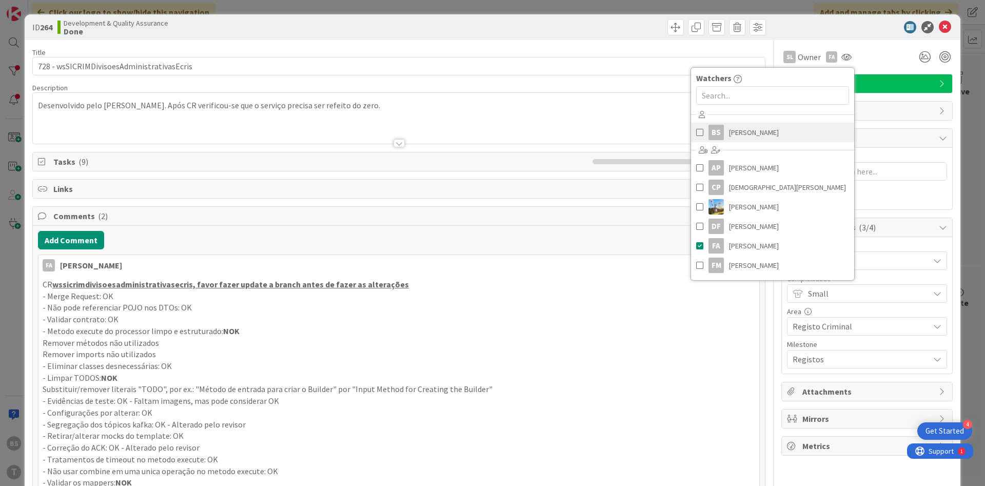
click at [756, 138] on span "[PERSON_NAME]" at bounding box center [754, 132] width 50 height 15
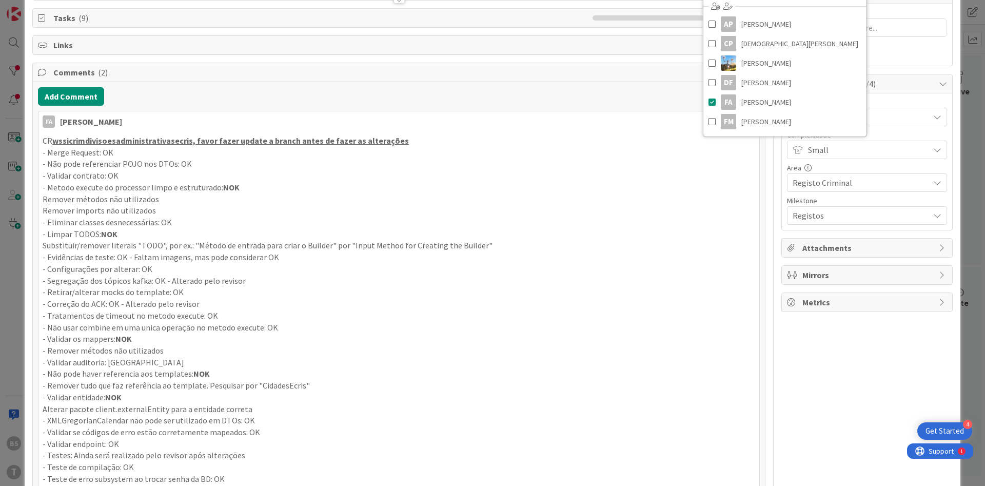
scroll to position [123, 0]
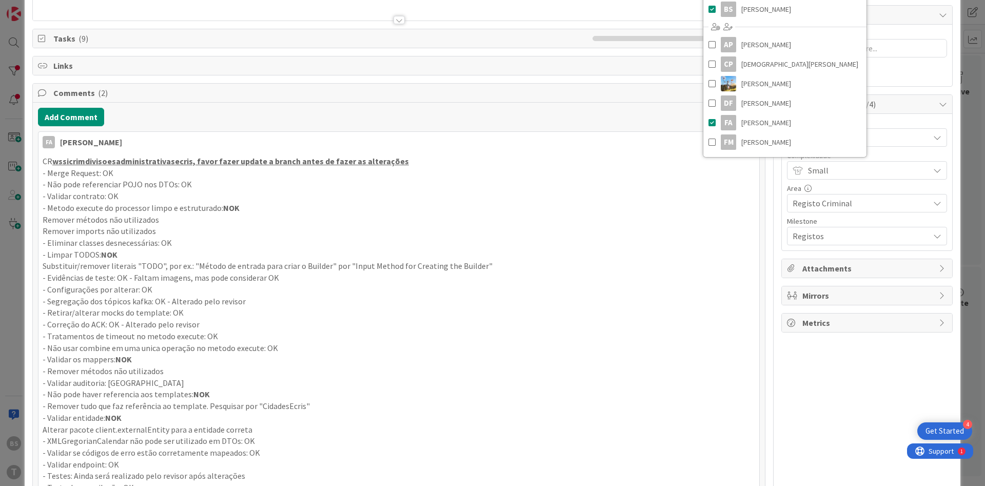
click at [583, 264] on p "Substituir/remover literais "TODO", por ex.: "Método de entrada para criar o Bu…" at bounding box center [399, 266] width 713 height 12
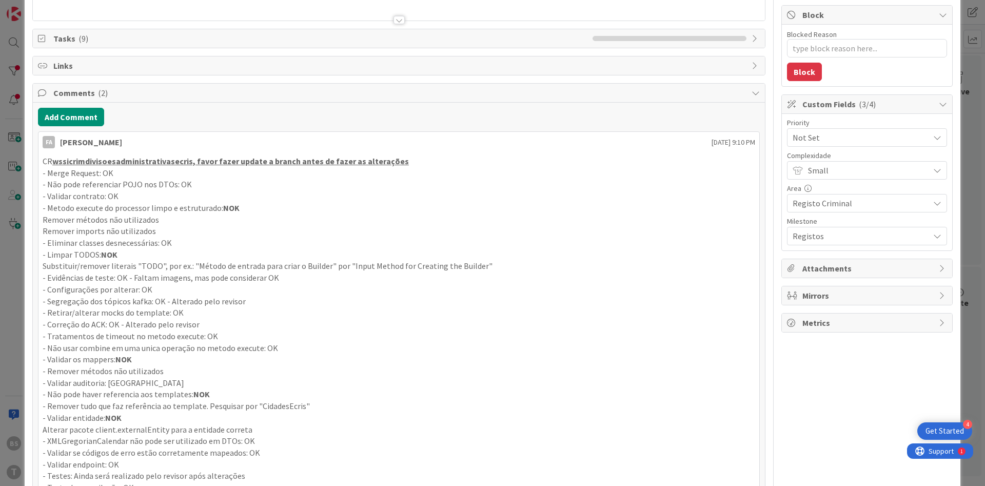
scroll to position [0, 0]
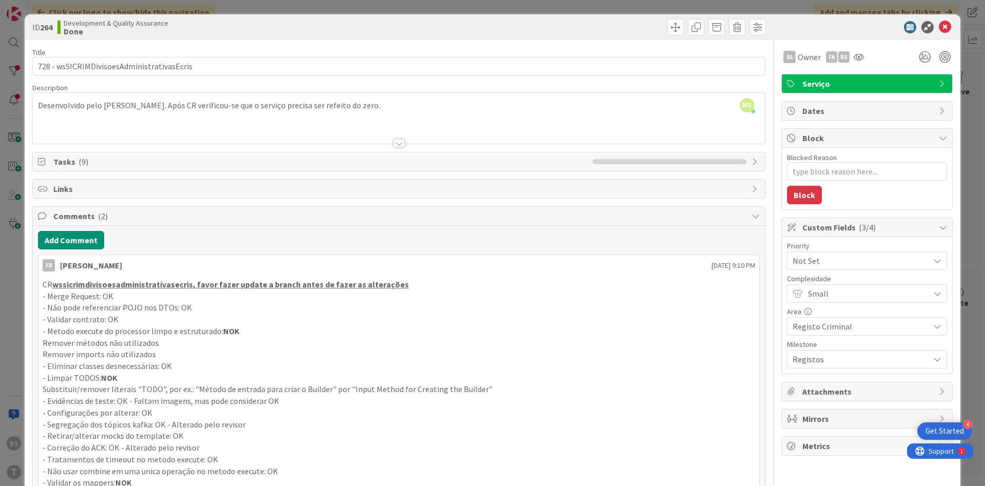
click at [840, 263] on span "Not Set" at bounding box center [858, 260] width 131 height 14
click at [842, 363] on span "Low" at bounding box center [881, 358] width 119 height 15
type textarea "x"
click at [948, 22] on icon at bounding box center [945, 27] width 12 height 12
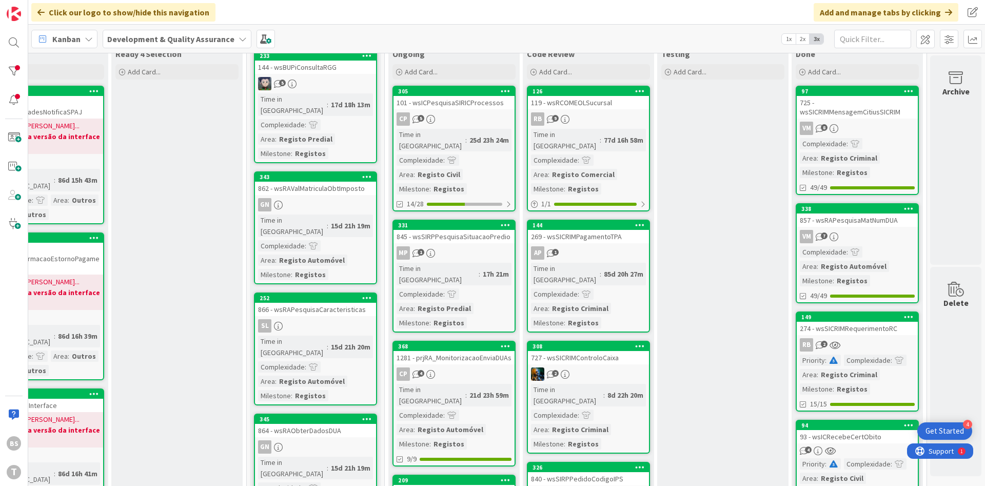
scroll to position [0, 193]
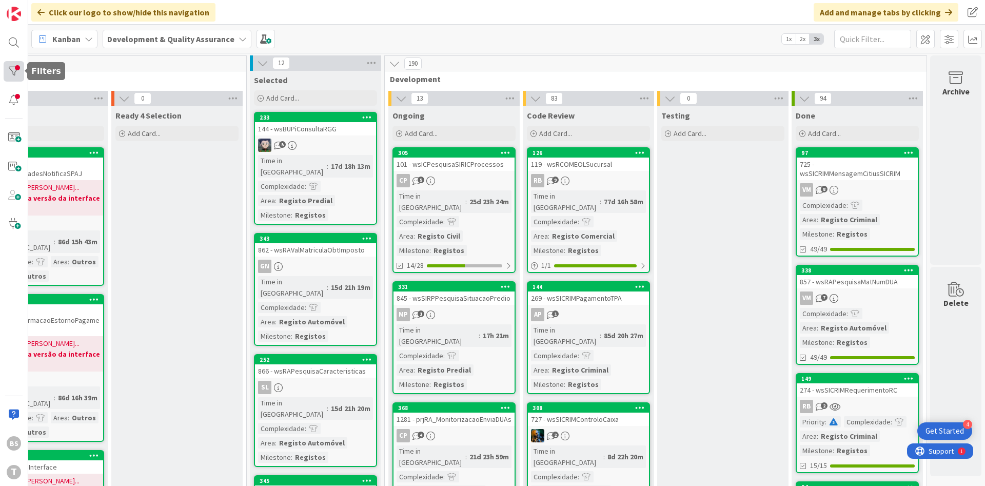
click at [16, 72] on div at bounding box center [14, 71] width 21 height 21
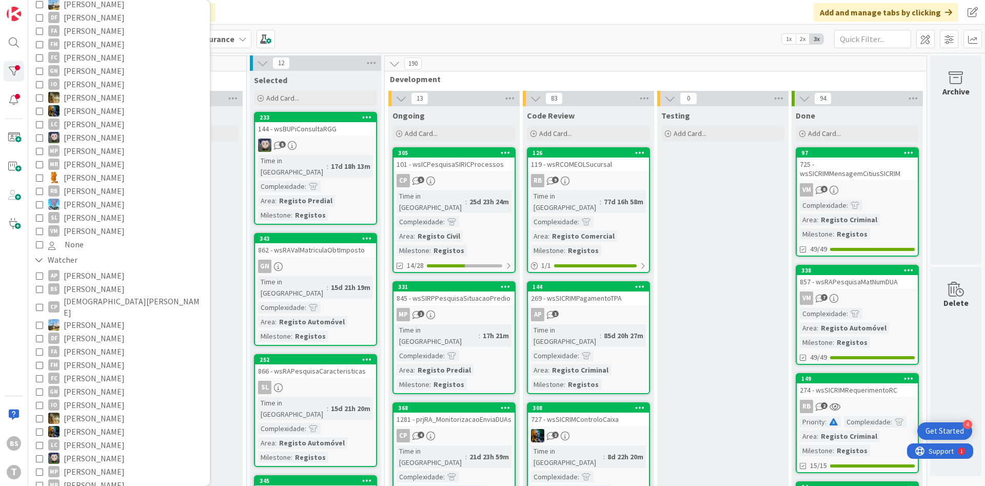
scroll to position [407, 0]
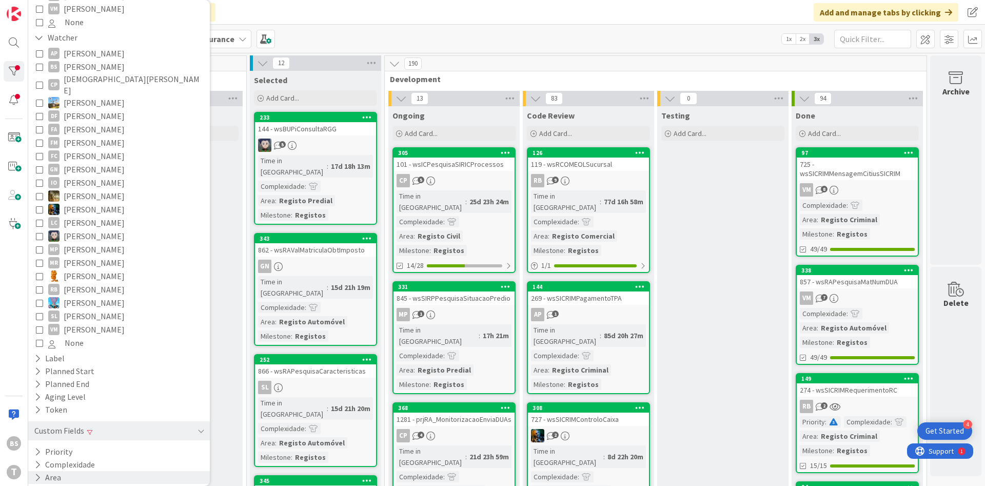
click at [147, 471] on div "Area" at bounding box center [119, 477] width 182 height 13
click at [145, 471] on div "Area" at bounding box center [119, 477] width 182 height 13
click at [146, 445] on div "Priority" at bounding box center [119, 451] width 182 height 13
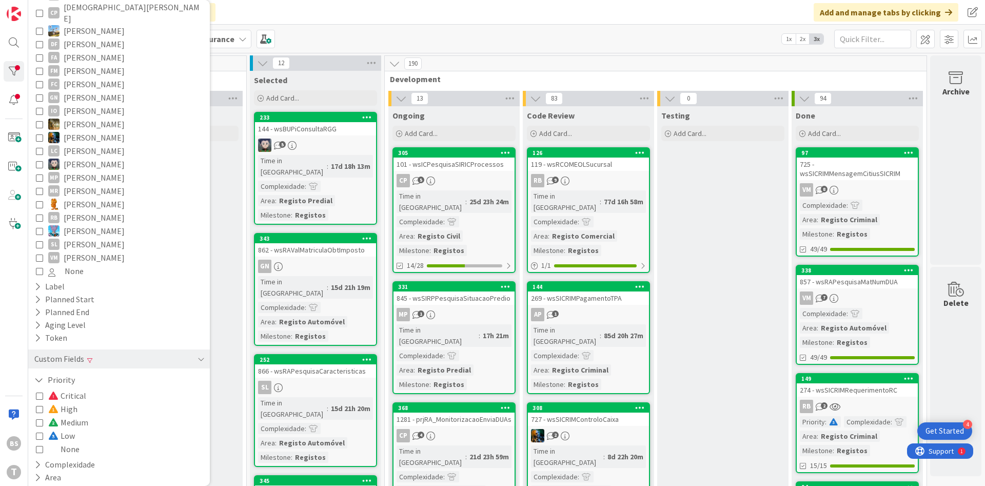
click at [93, 421] on div "Critical High Medium Low None" at bounding box center [119, 422] width 166 height 67
click at [48, 429] on button "Low" at bounding box center [55, 435] width 39 height 13
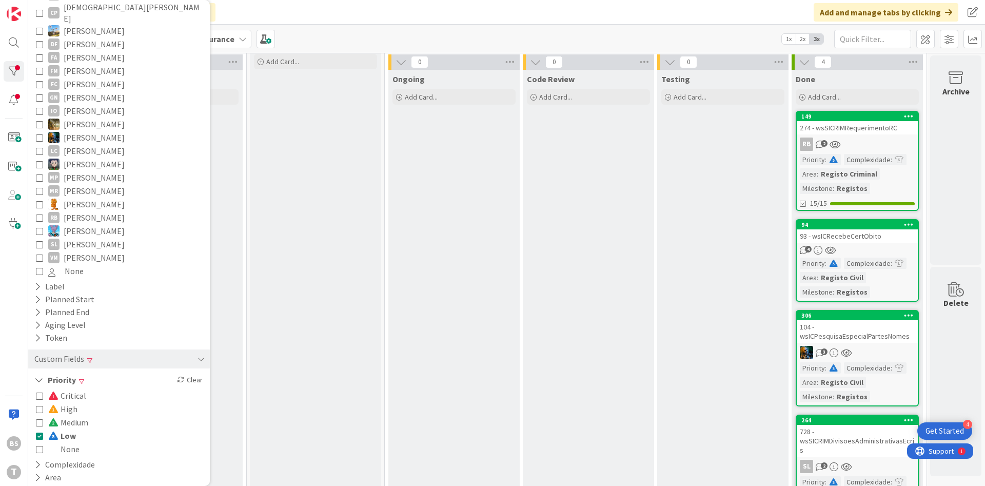
scroll to position [0, 193]
